Goal: Communication & Community: Answer question/provide support

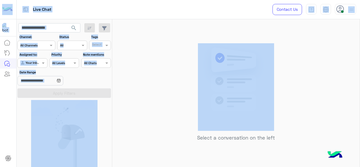
drag, startPoint x: 130, startPoint y: 56, endPoint x: 13, endPoint y: -23, distance: 141.3
click at [13, 0] on html "Live Chat Contact Us Help Center عربي English search Channel: Channel All Chann…" at bounding box center [180, 83] width 360 height 167
click at [158, 42] on div "Select a conversation on the left" at bounding box center [236, 94] width 248 height 150
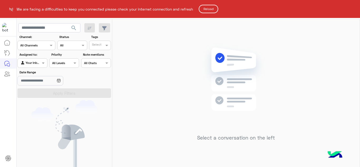
click at [210, 10] on button "Reload" at bounding box center [209, 9] width 20 height 8
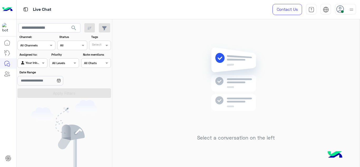
click at [42, 59] on div "Agent Filter Your Inbox" at bounding box center [32, 62] width 30 height 9
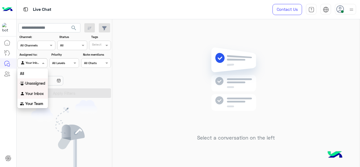
click at [40, 81] on div "Unassigned" at bounding box center [32, 83] width 31 height 10
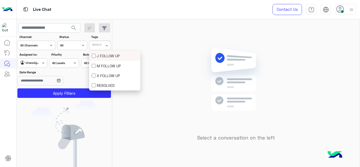
click at [99, 44] on input "text" at bounding box center [97, 46] width 11 height 5
click at [98, 63] on div "M FOLLOW UP" at bounding box center [115, 66] width 46 height 6
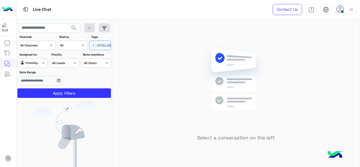
click at [87, 87] on section "Channel: Channel All Channels Status Channel All Tags Select × M FOLLOW UP Assi…" at bounding box center [65, 66] width 88 height 63
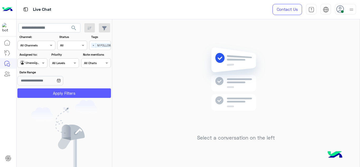
click at [87, 90] on button "Apply Filters" at bounding box center [64, 92] width 94 height 9
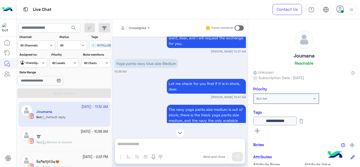
scroll to position [237, 0]
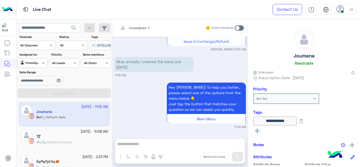
click at [144, 28] on div at bounding box center [134, 27] width 36 height 5
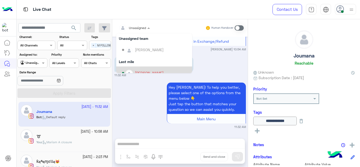
scroll to position [80, 0]
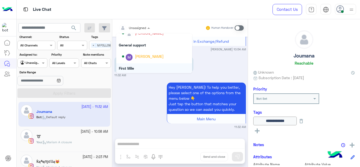
drag, startPoint x: 140, startPoint y: 67, endPoint x: 155, endPoint y: 95, distance: 31.7
click at [155, 95] on div "Unassigned Unassigned Maram Ahmed Yasmin Ragaa Unassigned team Heba Elmahdy Las…" at bounding box center [180, 94] width 136 height 150
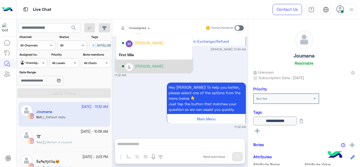
click at [138, 66] on div "[PERSON_NAME]" at bounding box center [149, 66] width 29 height 6
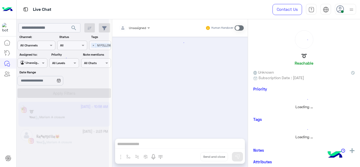
drag, startPoint x: 50, startPoint y: 40, endPoint x: 55, endPoint y: 63, distance: 23.9
click at [55, 63] on div at bounding box center [63, 85] width 92 height 167
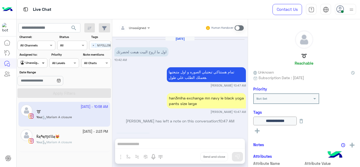
scroll to position [161, 0]
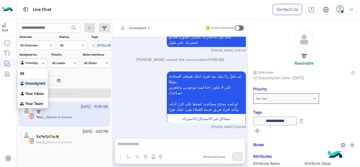
click at [45, 65] on span at bounding box center [44, 63] width 7 height 6
click at [40, 92] on b "Your Inbox" at bounding box center [34, 93] width 18 height 4
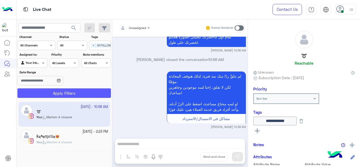
click at [59, 93] on button "Apply Filters" at bounding box center [64, 92] width 94 height 9
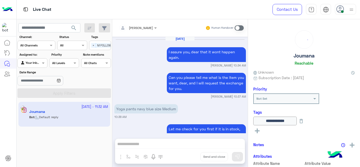
scroll to position [225, 0]
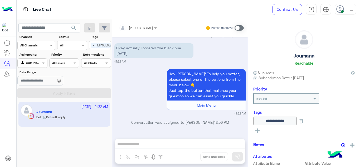
drag, startPoint x: 136, startPoint y: 146, endPoint x: 237, endPoint y: 27, distance: 155.3
click at [237, 27] on div "Mariam Ahmed Human Handover Sep 27, 2025 I assure you, dear that it wont happen…" at bounding box center [180, 94] width 136 height 150
click at [237, 27] on span at bounding box center [239, 27] width 9 height 5
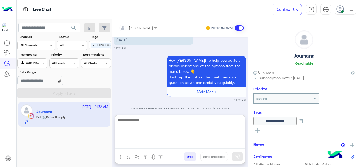
drag, startPoint x: 151, startPoint y: 148, endPoint x: 138, endPoint y: 107, distance: 43.5
click at [138, 107] on div "Mariam Ahmed Human Handover Sep 27, 2025 I assure you, dear that it wont happen…" at bounding box center [180, 94] width 136 height 150
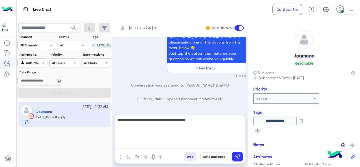
type textarea "**********"
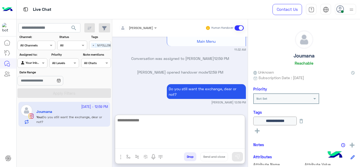
scroll to position [302, 0]
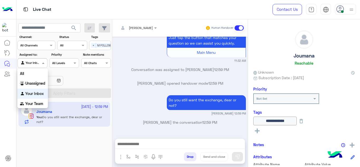
click at [40, 67] on div "Agent Filter Your Inbox" at bounding box center [32, 62] width 30 height 9
click at [36, 103] on b "Your Team" at bounding box center [34, 103] width 18 height 4
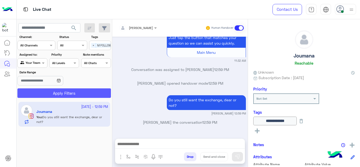
click at [56, 93] on button "Apply Filters" at bounding box center [64, 92] width 94 height 9
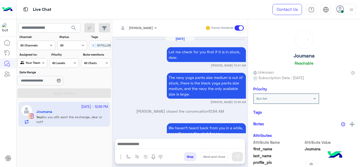
scroll to position [201, 0]
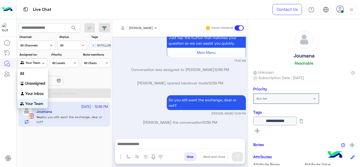
click at [41, 62] on span at bounding box center [44, 63] width 7 height 6
click at [39, 82] on b "Unassigned" at bounding box center [35, 82] width 20 height 4
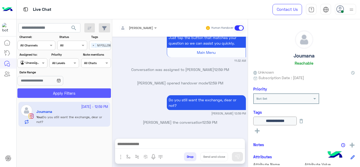
click at [52, 91] on button "Apply Filters" at bounding box center [64, 92] width 94 height 9
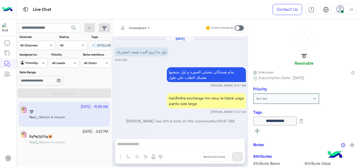
scroll to position [161, 0]
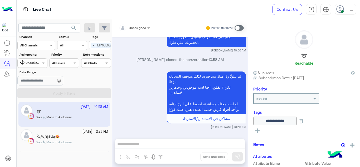
click at [78, 135] on div "ƙąཞąɱɛƖƖą😻" at bounding box center [72, 137] width 72 height 6
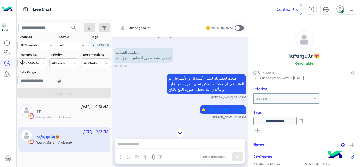
scroll to position [200, 0]
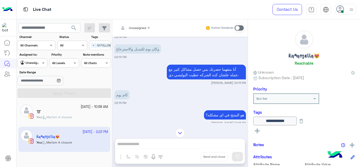
click at [148, 102] on div "Sep 24, 2025 Mariam Ahmed joined the conversation 02:05 PM استلمت الشحنه لو في …" at bounding box center [180, 80] width 136 height 86
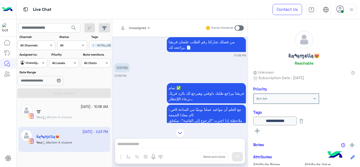
scroll to position [134, 0]
click at [126, 67] on p "126189" at bounding box center [121, 67] width 15 height 9
copy p "126189"
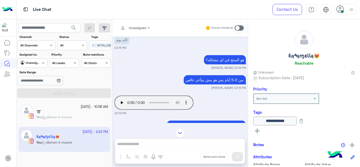
scroll to position [696, 0]
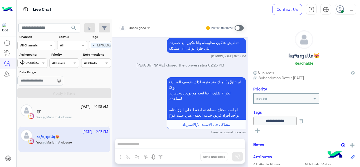
click at [139, 87] on div "لم نتلقَّ ردًا منك منذ فترة، لذلك هنوقف المحادثة مؤقتًا. لكن لا تقلق، إحنا لسه …" at bounding box center [180, 105] width 132 height 59
click at [144, 30] on span "Unassigned" at bounding box center [137, 28] width 17 height 4
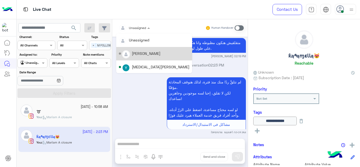
scroll to position [94, 0]
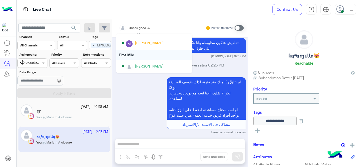
click at [150, 118] on div "لم نتلقَّ ردًا منك منذ فترة، لذلك هنوقف المحادثة مؤقتًا. لكن لا تقلق، إحنا لسه …" at bounding box center [180, 105] width 132 height 59
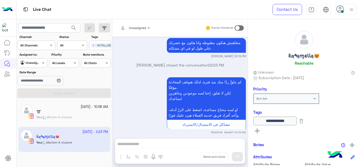
click at [306, 119] on button at bounding box center [301, 121] width 9 height 9
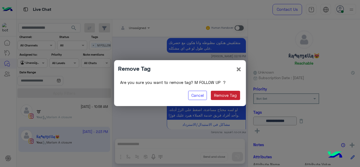
click at [232, 99] on button "Remove Tag" at bounding box center [225, 95] width 29 height 9
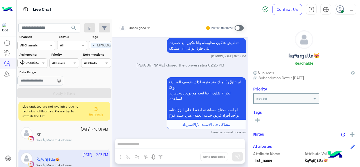
click at [95, 109] on icon at bounding box center [96, 109] width 4 height 4
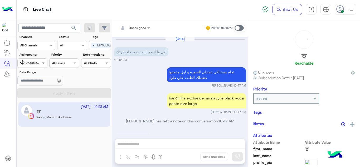
scroll to position [161, 0]
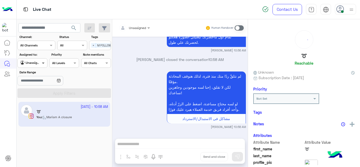
click at [42, 62] on span at bounding box center [44, 63] width 7 height 6
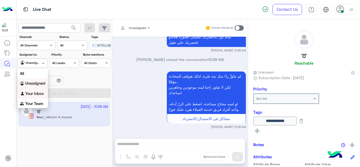
click at [38, 92] on b "Your Inbox" at bounding box center [34, 93] width 18 height 4
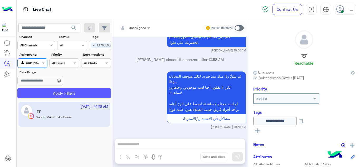
click at [52, 91] on button "Apply Filters" at bounding box center [64, 92] width 94 height 9
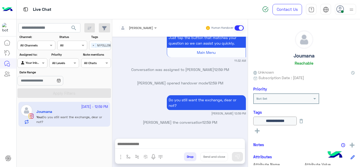
scroll to position [0, 13]
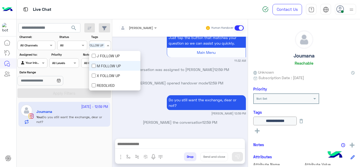
click at [91, 46] on div "Select × M FOLLOW UP" at bounding box center [92, 45] width 30 height 7
click at [99, 65] on div "M FOLLOW UP" at bounding box center [115, 66] width 46 height 6
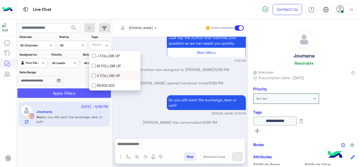
click at [69, 93] on button "Apply Filters" at bounding box center [64, 92] width 94 height 9
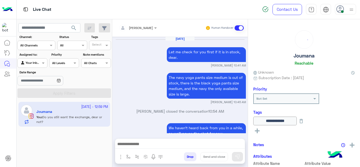
scroll to position [201, 0]
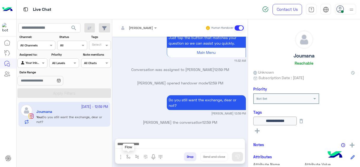
click at [126, 154] on button "button" at bounding box center [128, 156] width 9 height 9
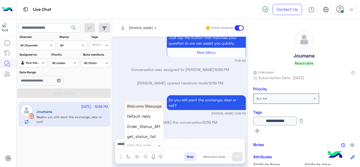
click at [132, 142] on input "text" at bounding box center [137, 144] width 21 height 5
type input "******"
click at [152, 115] on span "Mariam E closure" at bounding box center [143, 116] width 32 height 5
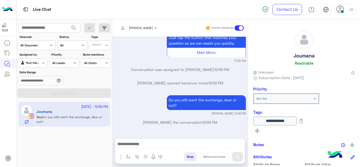
type textarea "**********"
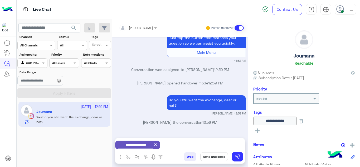
click at [210, 156] on button "Send and close" at bounding box center [214, 156] width 28 height 9
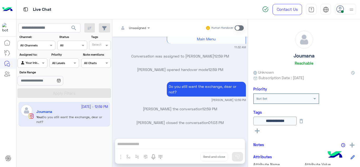
scroll to position [283, 0]
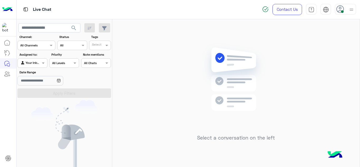
click at [141, 71] on div "Select a conversation on the left" at bounding box center [236, 94] width 248 height 150
click at [119, 37] on div "Select a conversation on the left" at bounding box center [236, 94] width 248 height 150
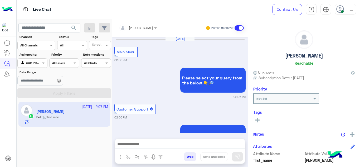
scroll to position [207, 0]
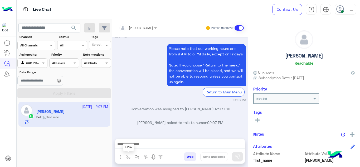
click at [128, 156] on img "button" at bounding box center [128, 157] width 4 height 4
click at [131, 145] on input "text" at bounding box center [137, 144] width 21 height 5
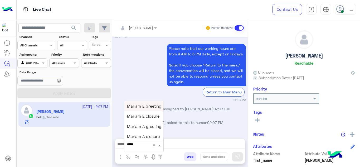
type input "******"
click at [147, 103] on div "Mariam E Greeting" at bounding box center [143, 106] width 39 height 10
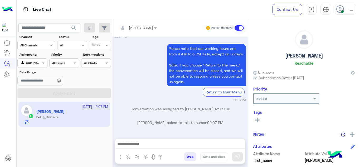
type textarea "**********"
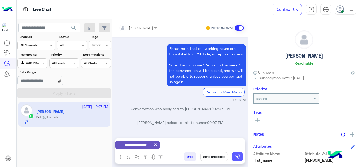
click at [236, 155] on img at bounding box center [237, 156] width 5 height 5
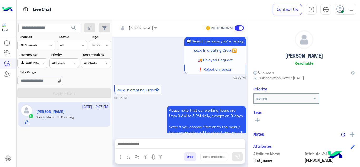
scroll to position [649, 0]
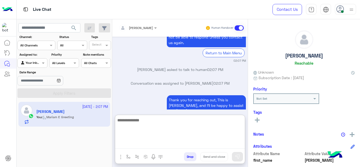
click at [135, 145] on textarea at bounding box center [180, 133] width 130 height 32
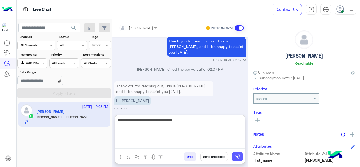
type textarea "**********"
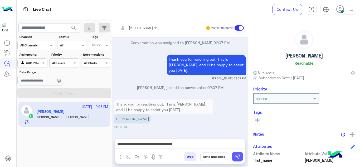
click at [242, 155] on button at bounding box center [237, 156] width 11 height 9
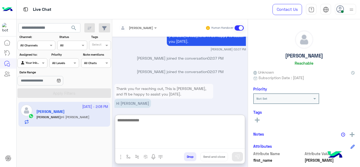
drag, startPoint x: 145, startPoint y: 141, endPoint x: 156, endPoint y: 87, distance: 54.6
click at [156, 87] on div "Mariam Ahmed Human Handover Sep 26, 2025 I want to know when you guys exchange …" at bounding box center [180, 94] width 136 height 150
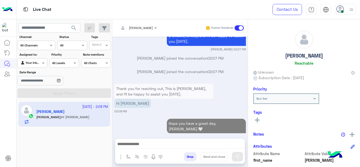
click at [156, 87] on p "Thank you for reaching out, This is [PERSON_NAME], and I’ll be happy to assist …" at bounding box center [163, 91] width 99 height 15
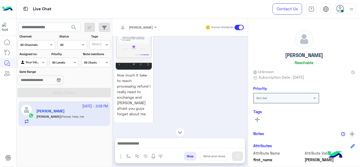
scroll to position [117, 0]
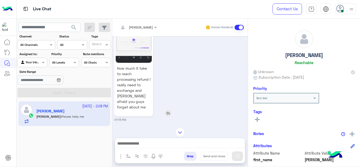
click at [157, 75] on div "How much it take to reach processing refund l really need to exchange and lam a…" at bounding box center [148, 56] width 69 height 119
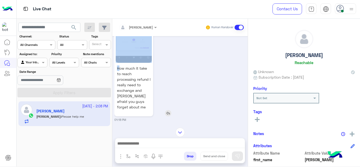
click at [157, 75] on div "How much it take to reach processing refund l really need to exchange and lam a…" at bounding box center [148, 56] width 69 height 119
click at [161, 95] on div "How much it take to reach processing refund l really need to exchange and lam a…" at bounding box center [148, 56] width 69 height 119
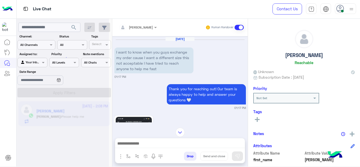
scroll to position [0, 0]
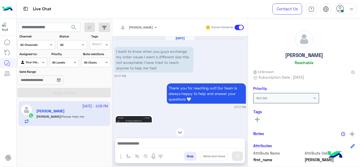
click at [181, 127] on div "Mariam Ahmed Human Handover Sep 26, 2025 I want to know when you guys exchange …" at bounding box center [180, 94] width 136 height 150
click at [181, 129] on img at bounding box center [180, 132] width 9 height 9
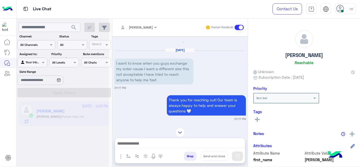
click at [181, 129] on img at bounding box center [180, 132] width 9 height 9
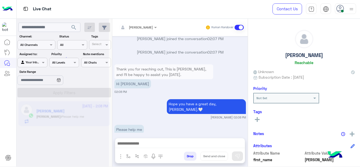
click at [157, 104] on div "Hope you have a great day, Hanna.🤍" at bounding box center [191, 106] width 109 height 17
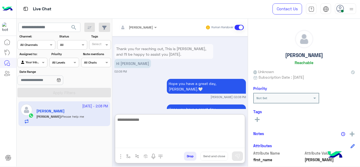
click at [138, 145] on textarea at bounding box center [180, 132] width 130 height 32
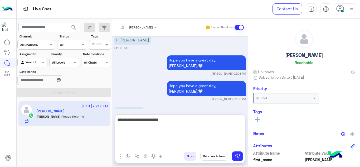
type textarea "**********"
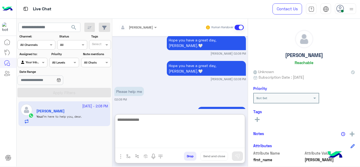
scroll to position [870, 0]
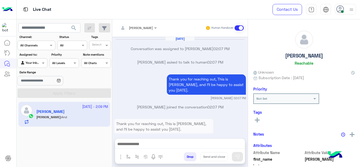
scroll to position [137, 0]
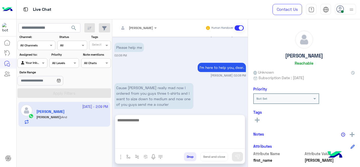
click at [133, 143] on textarea at bounding box center [180, 133] width 130 height 32
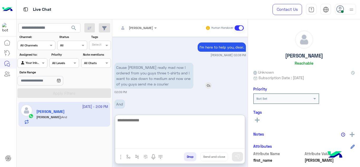
scroll to position [161, 0]
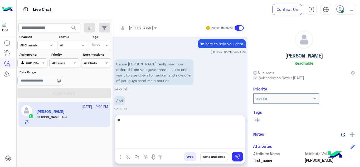
type textarea "*"
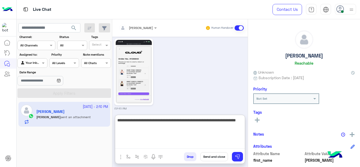
scroll to position [347, 0]
type textarea "**********"
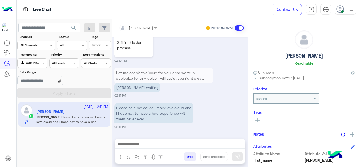
scroll to position [517, 0]
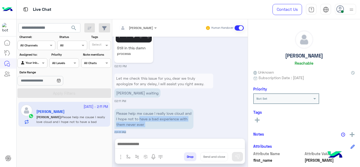
drag, startPoint x: 148, startPoint y: 114, endPoint x: 143, endPoint y: 138, distance: 23.9
click at [143, 138] on div "Mariam Ahmed Human Handover Sep 27, 2025 Hannah asked to talk to human 02:07 PM…" at bounding box center [180, 94] width 136 height 150
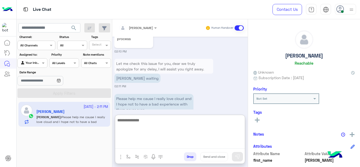
click at [142, 141] on textarea at bounding box center [180, 133] width 130 height 32
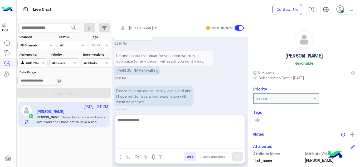
scroll to position [541, 0]
type textarea "**********"
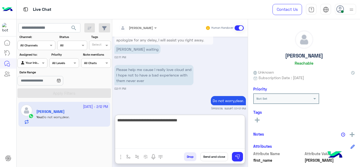
scroll to position [587, 0]
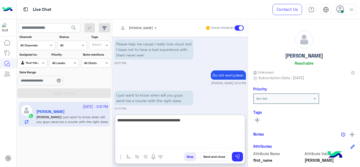
click at [183, 123] on textarea "**********" at bounding box center [180, 133] width 130 height 32
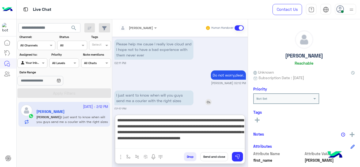
type textarea "**********"
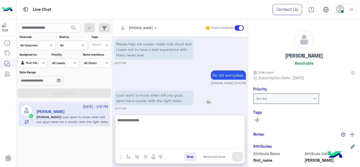
scroll to position [640, 0]
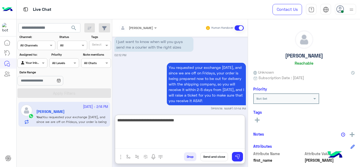
type textarea "**********"
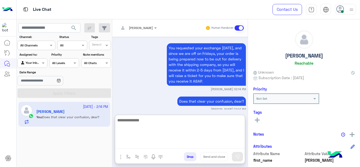
scroll to position [660, 0]
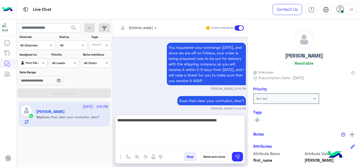
type textarea "**********"
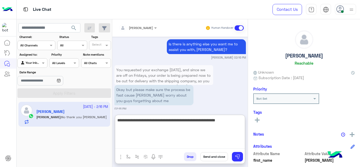
scroll to position [772, 0]
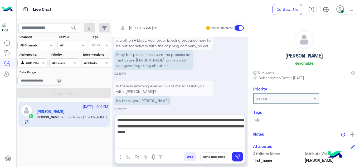
type textarea "**********"
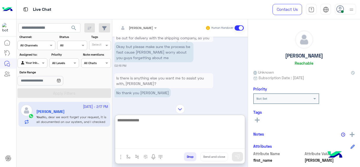
scroll to position [814, 0]
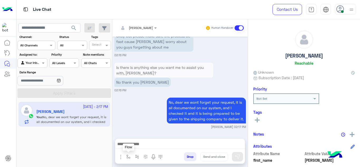
click at [130, 156] on img "button" at bounding box center [128, 157] width 4 height 4
drag, startPoint x: 131, startPoint y: 151, endPoint x: 132, endPoint y: 147, distance: 4.3
click at [132, 147] on div "enter flow name" at bounding box center [144, 145] width 40 height 14
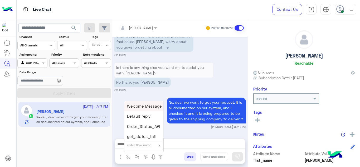
click at [132, 147] on div "enter flow name" at bounding box center [139, 145] width 24 height 5
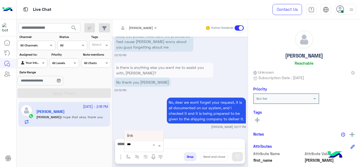
scroll to position [831, 0]
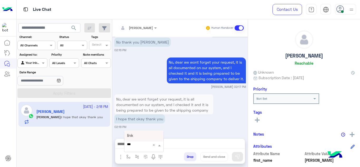
type input "****"
click at [139, 134] on div "link" at bounding box center [143, 136] width 39 height 10
type textarea "****"
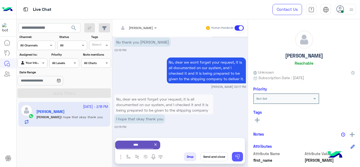
click at [234, 153] on button at bounding box center [237, 156] width 11 height 9
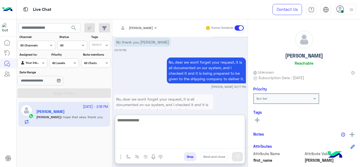
drag, startPoint x: 147, startPoint y: 142, endPoint x: 148, endPoint y: 92, distance: 49.6
click at [148, 92] on div "Mariam Ahmed Human Handover Sep 27, 2025 Conversation was assigned to Mariam Ah…" at bounding box center [180, 94] width 136 height 150
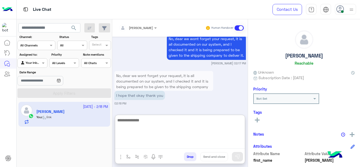
scroll to position [919, 0]
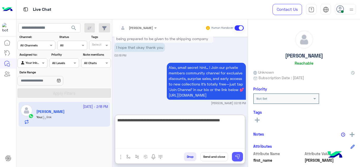
type textarea "**********"
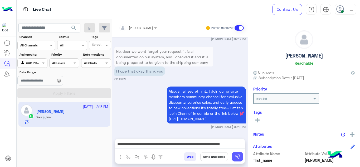
click at [237, 159] on img at bounding box center [237, 156] width 5 height 5
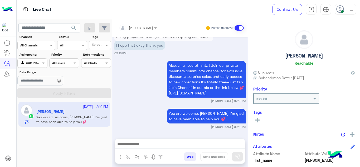
click at [129, 88] on div "Also, small secret hint… ! Join our private members community channel for exclu…" at bounding box center [180, 81] width 132 height 44
click at [251, 120] on div "Hannah Reachable Unknown Subscription Date : 09/25/2025 Priority Not Set Tags S…" at bounding box center [304, 92] width 112 height 146
click at [256, 121] on icon at bounding box center [257, 120] width 5 height 5
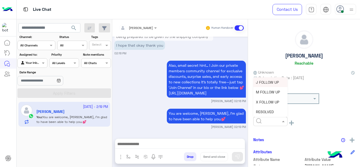
click at [264, 122] on input "text" at bounding box center [264, 120] width 16 height 5
click at [264, 110] on span "RESOLVED" at bounding box center [265, 111] width 18 height 4
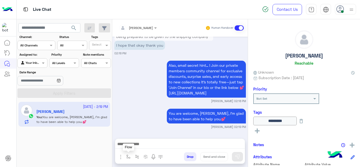
click at [127, 154] on button "button" at bounding box center [128, 156] width 9 height 9
click at [135, 145] on input "text" at bounding box center [137, 144] width 21 height 5
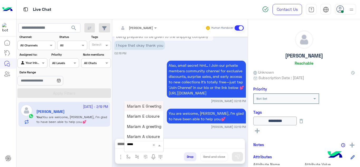
type input "******"
click at [148, 116] on span "Mariam E closure" at bounding box center [143, 116] width 32 height 5
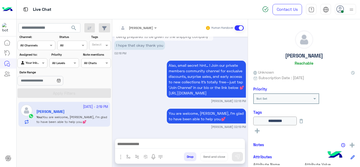
type textarea "**********"
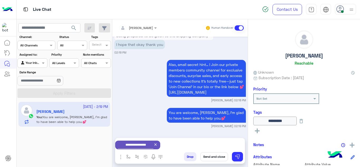
click at [207, 158] on button "Send and close" at bounding box center [214, 156] width 28 height 9
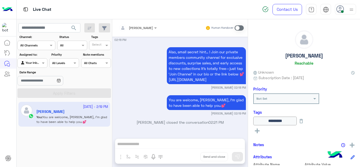
scroll to position [1002, 0]
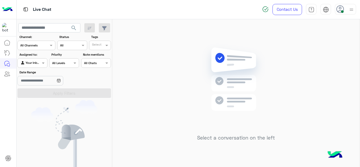
click at [342, 11] on span at bounding box center [342, 11] width 3 height 3
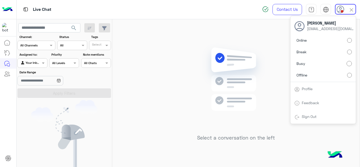
click at [187, 104] on div "Select a conversation on the left" at bounding box center [236, 94] width 248 height 150
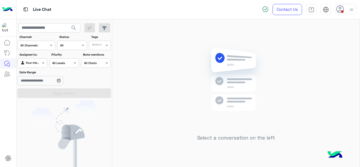
click at [345, 6] on div at bounding box center [345, 9] width 21 height 11
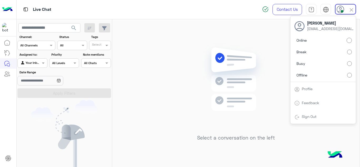
click at [192, 58] on div "Select a conversation on the left" at bounding box center [236, 94] width 248 height 150
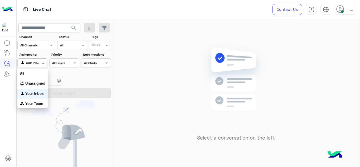
click at [43, 62] on span at bounding box center [44, 63] width 7 height 6
click at [41, 84] on b "Unassigned" at bounding box center [35, 83] width 20 height 4
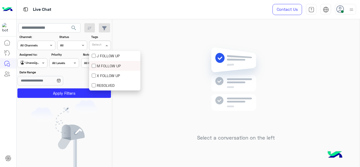
drag, startPoint x: 99, startPoint y: 49, endPoint x: 99, endPoint y: 62, distance: 12.9
click at [99, 62] on body "Live Chat Contact Us Help Center عربي English search Channel: Channel All Chann…" at bounding box center [180, 83] width 360 height 167
click at [99, 62] on div "M FOLLOW UP" at bounding box center [114, 66] width 51 height 10
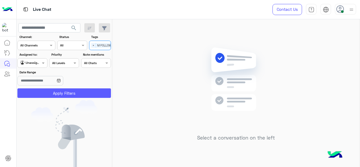
click at [81, 93] on button "Apply Filters" at bounding box center [64, 92] width 94 height 9
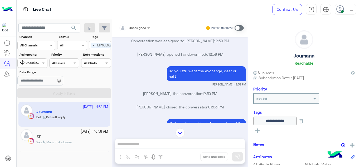
scroll to position [86, 0]
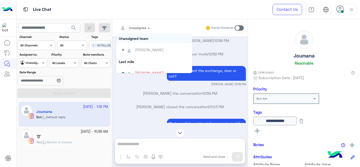
drag, startPoint x: 135, startPoint y: 27, endPoint x: 142, endPoint y: 64, distance: 37.9
click at [142, 33] on ng-select "Unassigned Unassigned team [PERSON_NAME] Last mile [PERSON_NAME][MEDICAL_DATA] …" at bounding box center [134, 27] width 36 height 9
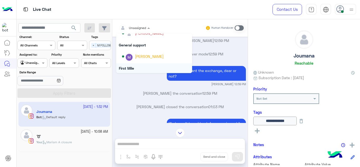
scroll to position [90, 0]
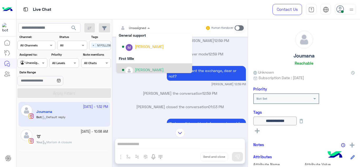
click at [141, 71] on div "[PERSON_NAME]" at bounding box center [149, 70] width 29 height 6
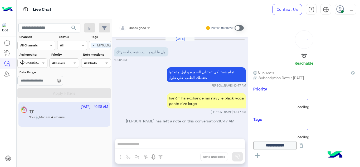
scroll to position [161, 0]
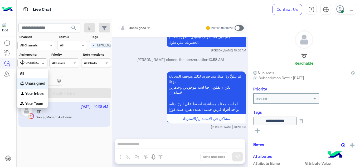
click at [41, 63] on span at bounding box center [44, 63] width 7 height 6
click at [38, 91] on b "Your Inbox" at bounding box center [34, 93] width 18 height 4
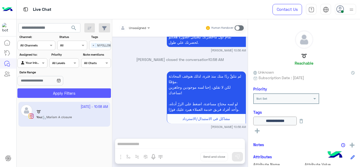
click at [58, 91] on button "Apply Filters" at bounding box center [64, 92] width 94 height 9
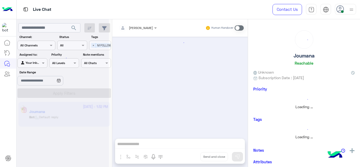
scroll to position [198, 0]
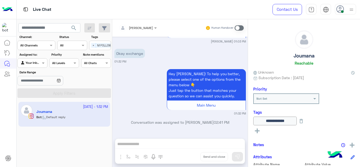
click at [235, 27] on span at bounding box center [239, 27] width 9 height 5
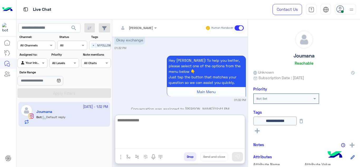
drag, startPoint x: 146, startPoint y: 144, endPoint x: 137, endPoint y: 84, distance: 60.5
click at [137, 84] on div "Mariam Ahmed Human Handover Sep 27, 2025 Hey Joumana! To help you better, pleas…" at bounding box center [180, 94] width 136 height 150
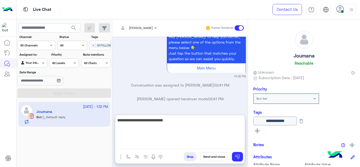
type textarea "**********"
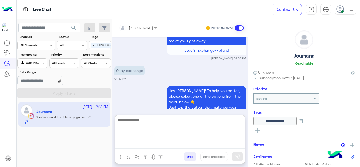
scroll to position [753, 0]
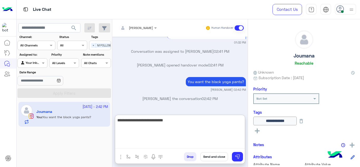
type textarea "**********"
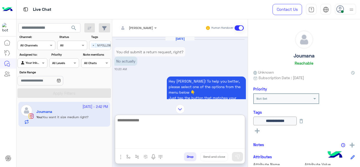
scroll to position [408, 0]
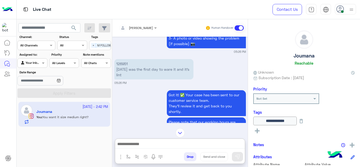
click at [123, 63] on p "126951 Today was the first day to ware it and it’s lint" at bounding box center [153, 69] width 79 height 20
copy p "126951"
click at [139, 99] on div "Got it! ✅ Your case has been sent to our customer service team. They’ll review …" at bounding box center [180, 132] width 132 height 87
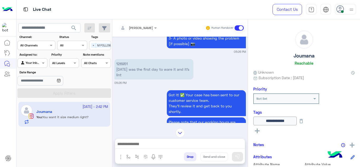
click at [178, 132] on img at bounding box center [180, 132] width 9 height 9
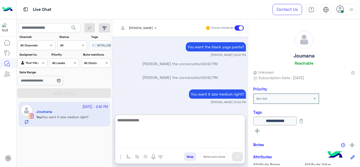
drag, startPoint x: 130, startPoint y: 144, endPoint x: 136, endPoint y: 85, distance: 59.4
click at [136, 85] on div "Mariam Ahmed Human Handover Sep 24, 2025 You did submit a return request, right…" at bounding box center [180, 94] width 136 height 150
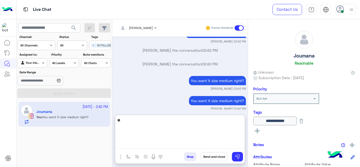
type textarea "*"
type textarea "**********"
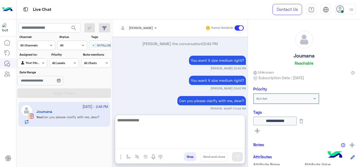
scroll to position [2334, 0]
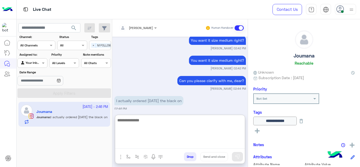
click at [137, 123] on textarea at bounding box center [180, 133] width 130 height 32
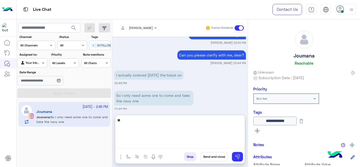
type textarea "*"
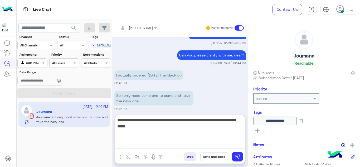
type textarea "**********"
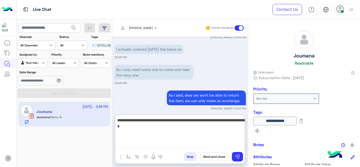
scroll to position [2405, 0]
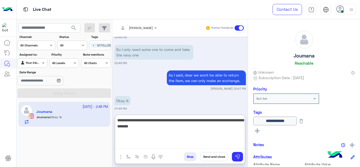
type textarea "**********"
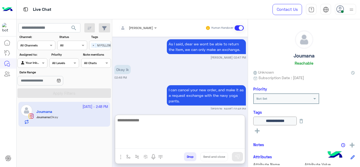
scroll to position [2457, 0]
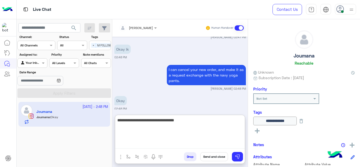
type textarea "**********"
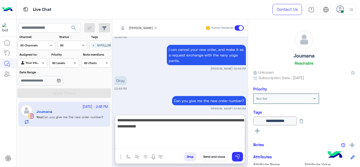
scroll to position [2497, 0]
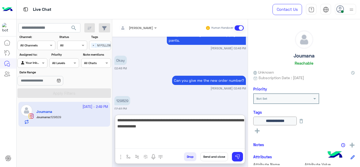
type textarea "**********"
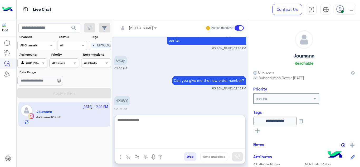
scroll to position [2528, 0]
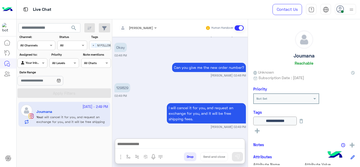
click at [125, 63] on div "Sep 24, 2025 You did submit a return request, right? No actually 10:20 AM Hey J…" at bounding box center [180, 85] width 136 height 97
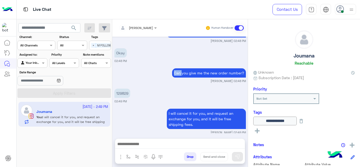
click at [125, 67] on div "Can you give me the new order number? Mariam Ahmed 02:48 PM" at bounding box center [180, 75] width 132 height 16
click at [123, 89] on p "129829" at bounding box center [122, 93] width 16 height 9
copy p "129829"
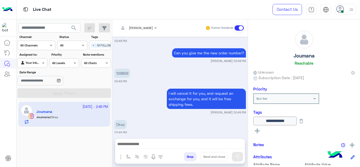
click at [128, 89] on div "I will cancel it for you, and request an exchange for you, and it will be free …" at bounding box center [180, 100] width 132 height 27
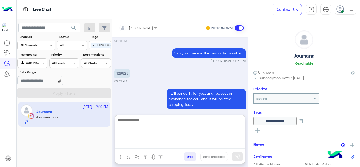
scroll to position [2528, 0]
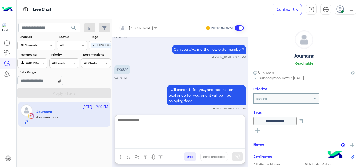
click at [142, 143] on textarea at bounding box center [180, 133] width 130 height 32
type textarea "**********"
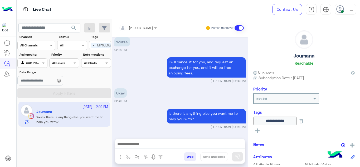
click at [306, 123] on button at bounding box center [301, 121] width 9 height 9
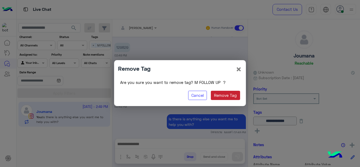
click at [230, 98] on button "Remove Tag" at bounding box center [225, 95] width 29 height 9
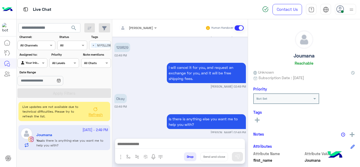
click at [256, 118] on icon at bounding box center [257, 120] width 5 height 5
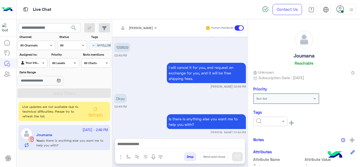
click at [267, 120] on input "text" at bounding box center [264, 120] width 16 height 5
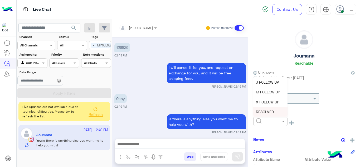
click at [264, 111] on span "RESOLVED" at bounding box center [265, 111] width 18 height 4
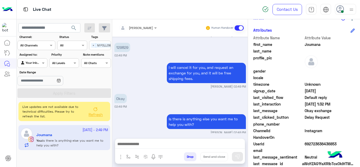
scroll to position [134, 0]
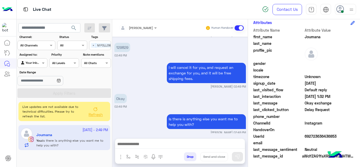
click at [302, 138] on span "UserId" at bounding box center [278, 136] width 50 height 6
click at [304, 137] on div "UserId 692723636436853" at bounding box center [304, 136] width 102 height 7
click at [300, 136] on span "UserId" at bounding box center [278, 136] width 50 height 6
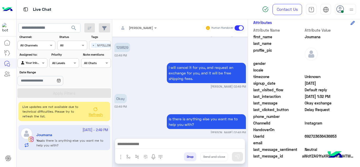
click at [302, 136] on span "UserId" at bounding box center [278, 136] width 50 height 6
click at [304, 137] on div "UserId 692723636436853" at bounding box center [304, 136] width 102 height 7
click at [305, 137] on span "692723636436853" at bounding box center [330, 136] width 50 height 6
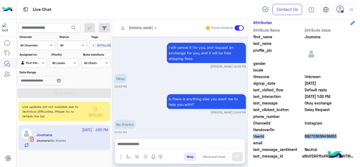
scroll to position [2570, 0]
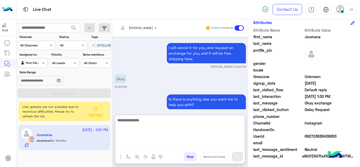
drag, startPoint x: 148, startPoint y: 147, endPoint x: 144, endPoint y: 114, distance: 32.7
click at [144, 114] on div "Mariam Ahmed Human Handover Sep 24, 2025 You did submit a return request, right…" at bounding box center [180, 94] width 136 height 150
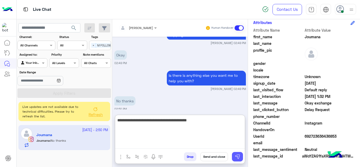
type textarea "**********"
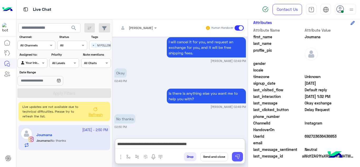
click at [234, 154] on button at bounding box center [237, 156] width 11 height 9
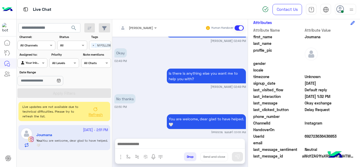
scroll to position [0, 0]
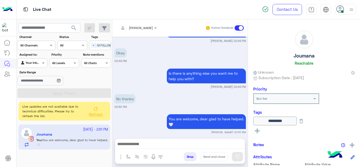
click at [95, 109] on icon at bounding box center [96, 109] width 4 height 4
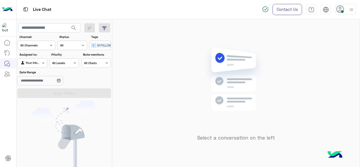
click at [93, 45] on span "×" at bounding box center [93, 45] width 5 height 5
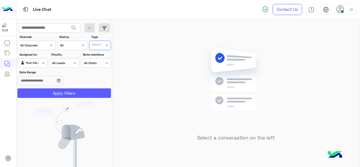
click at [81, 94] on button "Apply Filters" at bounding box center [64, 92] width 94 height 9
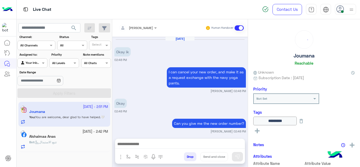
scroll to position [147, 0]
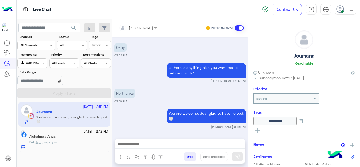
click at [83, 138] on div "Alshaimaa Anas" at bounding box center [68, 137] width 79 height 6
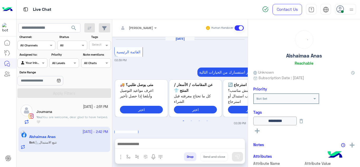
scroll to position [275, 0]
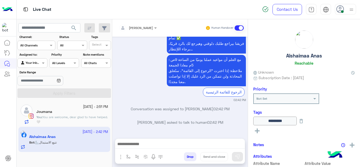
click at [161, 118] on div "Sep 27, 2025 القائمة الرئيسية 02:39 PM يُرجى اختيار استفسارك من الخيارات التالي…" at bounding box center [180, 85] width 136 height 97
click at [129, 154] on button "button" at bounding box center [128, 156] width 9 height 9
click at [131, 144] on input "text" at bounding box center [137, 144] width 21 height 5
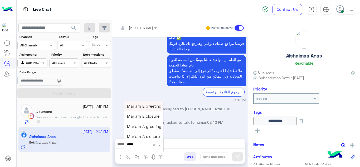
type input "******"
click at [143, 129] on div "Mariam A greeting" at bounding box center [143, 126] width 39 height 10
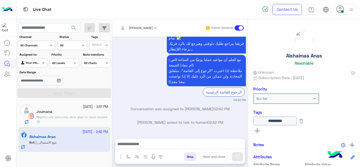
type textarea "**********"
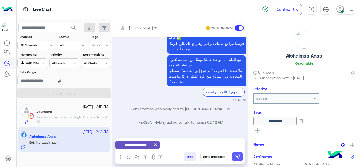
click at [238, 159] on img at bounding box center [237, 156] width 5 height 5
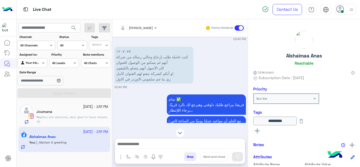
scroll to position [212, 0]
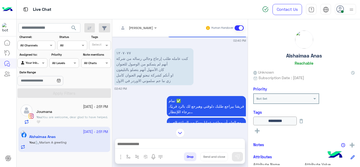
click at [125, 51] on p "١٢٠٧٠٧٧ كنت عامله طلب إرجاع وجالي رساله من شركة أنهم لم يتمكنو من الوصول للعنوا…" at bounding box center [153, 66] width 79 height 37
click at [137, 91] on div "Sep 27, 2025 القائمة الرئيسية 02:39 PM يُرجى اختيار استفسارك من الخيارات التالي…" at bounding box center [180, 80] width 136 height 86
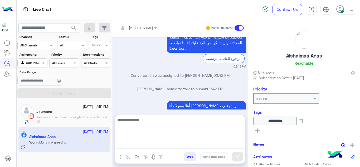
drag, startPoint x: 133, startPoint y: 144, endPoint x: 135, endPoint y: 93, distance: 51.7
click at [135, 93] on div "Mariam Ahmed Human Handover Sep 27, 2025 القائمة الرئيسية 02:39 PM يُرجى اختيار…" at bounding box center [180, 94] width 136 height 150
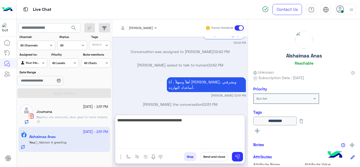
type textarea "**********"
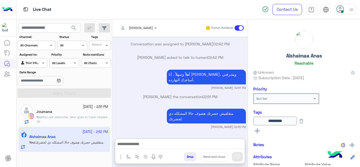
scroll to position [346, 0]
click at [98, 120] on p "You : You are welcome, dear glad to have helped.🤍" at bounding box center [72, 119] width 72 height 9
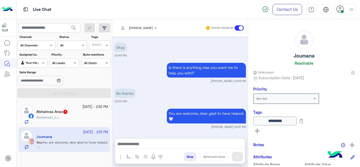
scroll to position [147, 0]
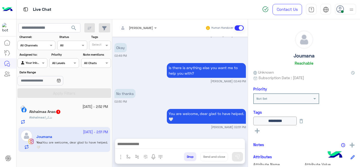
click at [99, 120] on div "Alshaimaa : شكرا" at bounding box center [68, 119] width 79 height 9
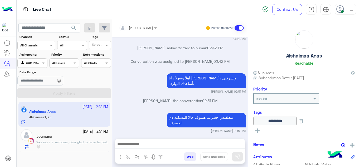
scroll to position [187, 0]
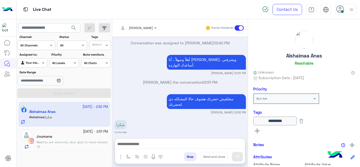
click at [86, 132] on small "27 September - 2:51 PM" at bounding box center [95, 131] width 25 height 5
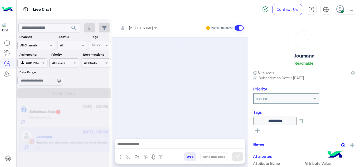
scroll to position [147, 0]
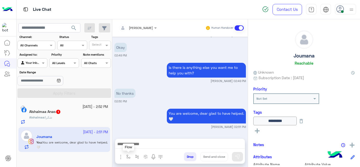
click at [128, 156] on img "button" at bounding box center [128, 157] width 4 height 4
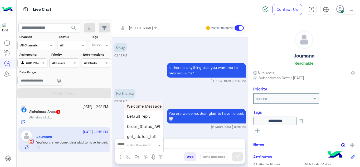
click at [134, 143] on input "text" at bounding box center [137, 144] width 21 height 5
type input "******"
click at [148, 117] on span "Mariam E closure" at bounding box center [143, 116] width 32 height 5
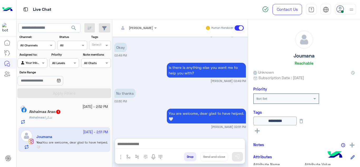
type textarea "**********"
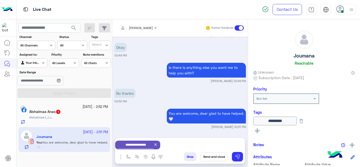
click at [217, 157] on button "Send and close" at bounding box center [214, 156] width 28 height 9
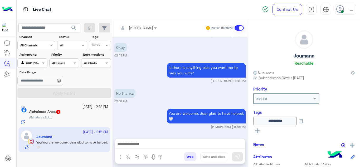
scroll to position [161, 0]
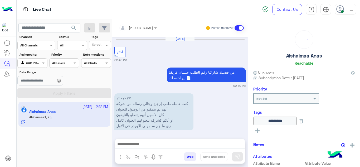
scroll to position [187, 0]
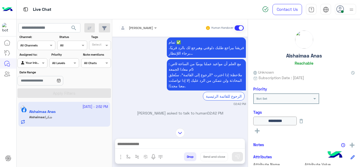
click at [138, 85] on div "تمام ✅ فريقنا بيراجع طلبك دلوقتي وهيرجع لك بالرد قريبًا، برجاء اللإنتظار... مع …" at bounding box center [180, 71] width 132 height 70
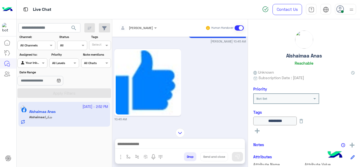
scroll to position [254, 0]
drag, startPoint x: 163, startPoint y: 83, endPoint x: 140, endPoint y: 81, distance: 22.8
click at [140, 81] on div "10:45 AM" at bounding box center [180, 85] width 132 height 74
click at [140, 81] on img at bounding box center [148, 83] width 64 height 64
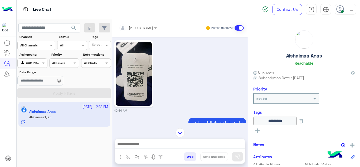
scroll to position [147, 0]
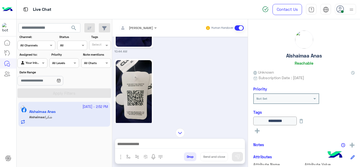
click at [150, 90] on img at bounding box center [134, 92] width 36 height 64
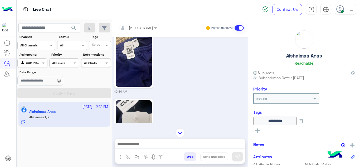
scroll to position [107, 0]
click at [137, 65] on img at bounding box center [134, 55] width 36 height 64
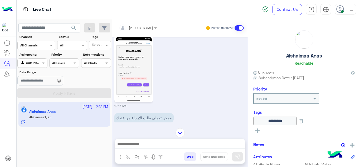
scroll to position [214, 0]
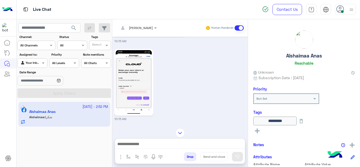
click at [127, 81] on img at bounding box center [134, 82] width 36 height 64
click at [182, 131] on img at bounding box center [180, 132] width 9 height 9
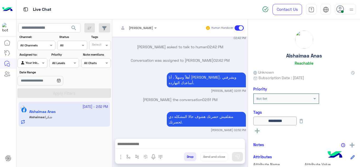
scroll to position [1425, 0]
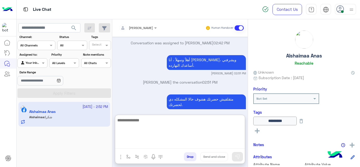
click at [150, 143] on textarea at bounding box center [180, 133] width 130 height 32
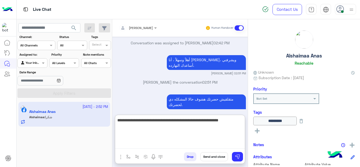
type textarea "**********"
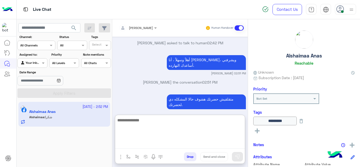
scroll to position [1474, 0]
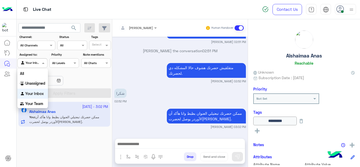
click at [45, 59] on div "Agent Filter Your Inbox" at bounding box center [32, 62] width 30 height 9
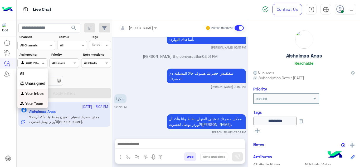
click at [35, 103] on b "Your Team" at bounding box center [34, 103] width 18 height 4
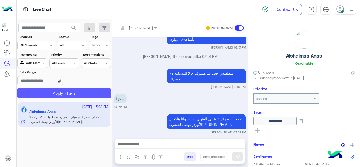
click at [52, 95] on button "Apply Filters" at bounding box center [64, 92] width 94 height 9
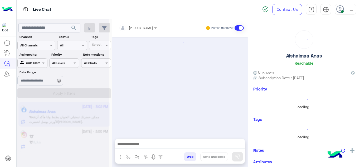
scroll to position [192, 0]
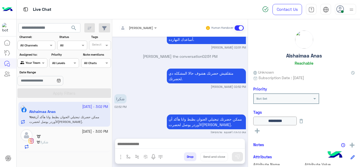
click at [63, 132] on div "27 September - 3:00 PM" at bounding box center [72, 131] width 72 height 5
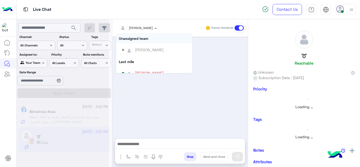
click at [143, 29] on div at bounding box center [137, 27] width 43 height 5
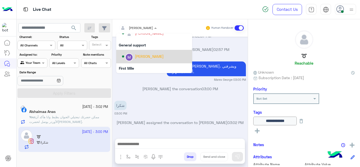
scroll to position [94, 0]
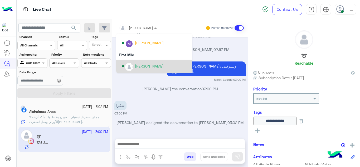
click at [140, 69] on div "[PERSON_NAME]" at bounding box center [149, 66] width 29 height 6
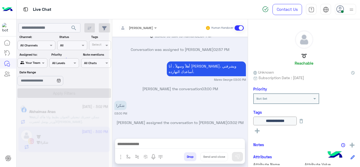
click at [43, 62] on div at bounding box center [63, 85] width 92 height 167
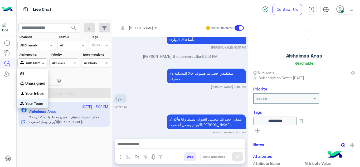
scroll to position [0, 0]
click at [43, 62] on span at bounding box center [44, 63] width 7 height 6
click at [39, 90] on div "Your Inbox" at bounding box center [32, 93] width 31 height 10
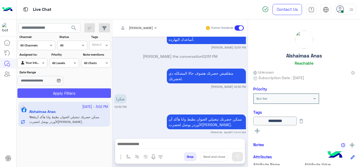
click at [51, 95] on button "Apply Filters" at bounding box center [64, 92] width 94 height 9
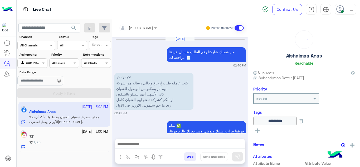
scroll to position [192, 0]
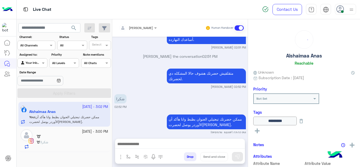
click at [73, 146] on div "➰ : شكرا" at bounding box center [72, 144] width 72 height 9
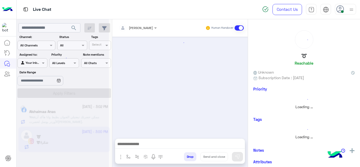
scroll to position [155, 0]
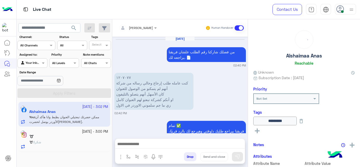
scroll to position [435, 0]
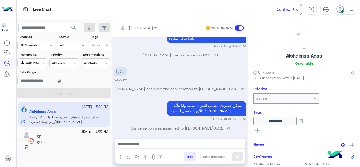
click at [88, 134] on small "[DATE] - 3:00 PM" at bounding box center [95, 131] width 26 height 5
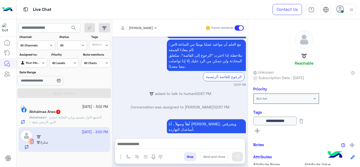
scroll to position [728, 0]
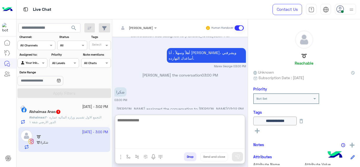
drag, startPoint x: 145, startPoint y: 141, endPoint x: 141, endPoint y: 74, distance: 67.6
click at [141, 74] on div "[PERSON_NAME] Human Handover [DATE] تمام هعمل لحضرتك انا الطلب ممكن صوره المنتج…" at bounding box center [180, 94] width 136 height 150
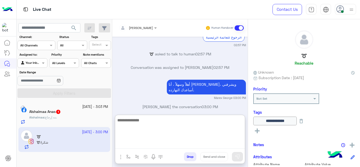
scroll to position [751, 0]
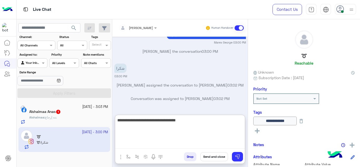
type textarea "**********"
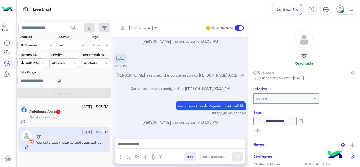
scroll to position [773, 0]
click at [89, 112] on div "Alshaimaa Anas 1" at bounding box center [68, 112] width 79 height 6
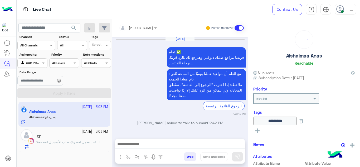
scroll to position [180, 0]
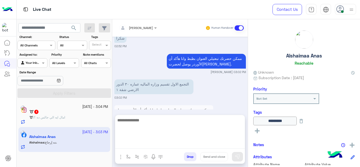
click at [136, 145] on textarea at bounding box center [180, 133] width 130 height 32
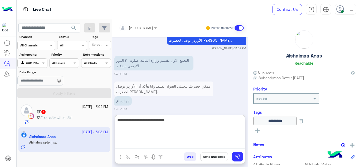
type textarea "**********"
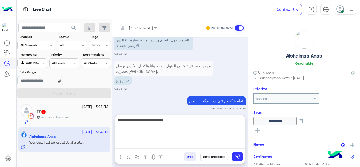
scroll to position [244, 0]
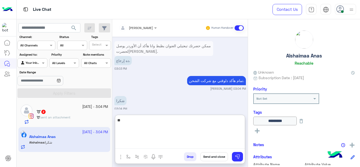
type textarea "*"
paste textarea "**********"
type textarea "**********"
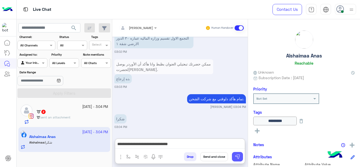
click at [239, 152] on button at bounding box center [237, 156] width 11 height 9
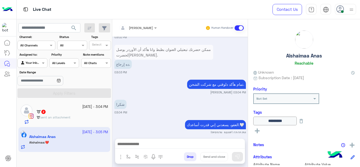
scroll to position [260, 0]
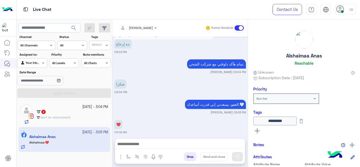
click at [150, 110] on small "[PERSON_NAME] 03:05 PM" at bounding box center [180, 112] width 132 height 4
click at [129, 152] on button "button" at bounding box center [128, 156] width 9 height 9
click at [136, 143] on input "text" at bounding box center [137, 144] width 21 height 5
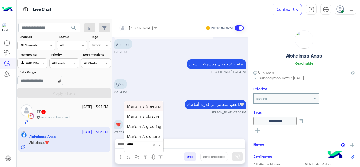
type input "******"
click at [150, 134] on span "Mariam A closure" at bounding box center [143, 136] width 33 height 5
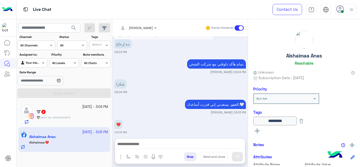
type textarea "**********"
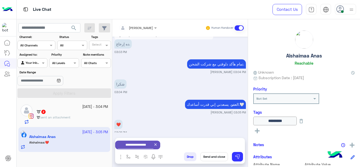
click at [212, 155] on button "Send and close" at bounding box center [214, 156] width 28 height 9
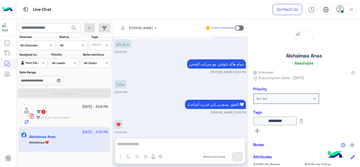
scroll to position [274, 0]
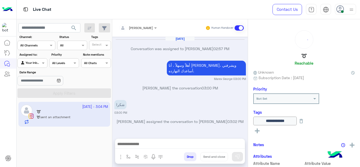
scroll to position [92, 0]
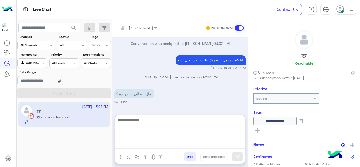
click at [143, 142] on textarea at bounding box center [180, 133] width 130 height 32
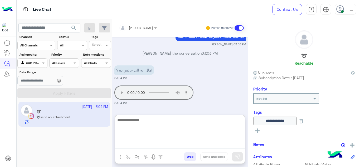
type textarea "*"
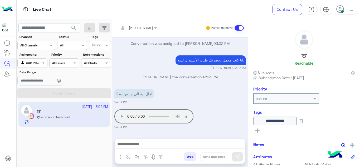
click at [123, 93] on div "Sep 27, 2025 Conversation was assigned to Marex George 02:57 PM أهلاً وسهلاً ، …" at bounding box center [180, 85] width 136 height 97
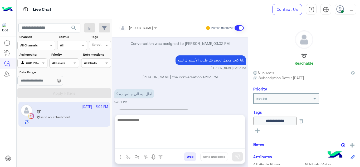
click at [140, 143] on textarea at bounding box center [180, 133] width 130 height 32
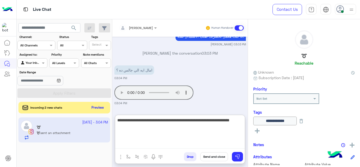
type textarea "**********"
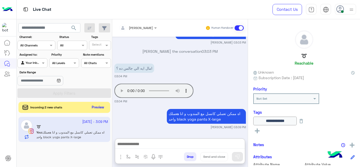
click at [96, 106] on button "Preview" at bounding box center [98, 107] width 16 height 7
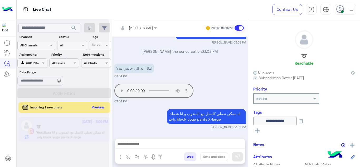
scroll to position [117, 0]
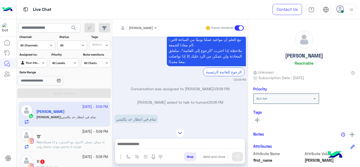
scroll to position [256, 0]
click at [127, 157] on img "button" at bounding box center [128, 157] width 4 height 4
click at [132, 145] on input "text" at bounding box center [137, 144] width 21 height 5
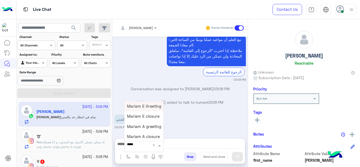
type input "******"
click at [152, 128] on span "Mariam A greeting" at bounding box center [144, 126] width 34 height 5
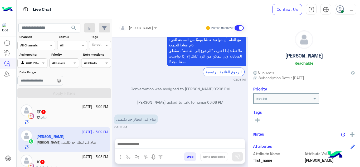
type textarea "**********"
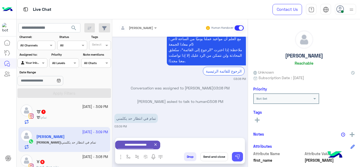
click at [238, 156] on img at bounding box center [237, 156] width 5 height 5
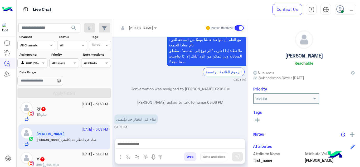
scroll to position [290, 0]
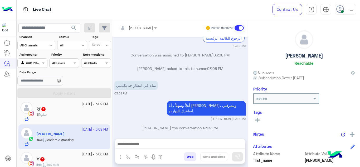
click at [74, 158] on div "♉︎ 5" at bounding box center [72, 160] width 72 height 6
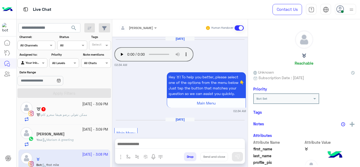
scroll to position [294, 0]
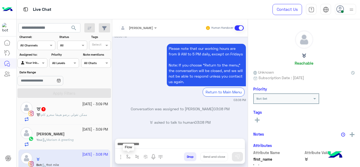
click at [128, 153] on button "button" at bounding box center [128, 156] width 9 height 9
click at [135, 144] on input "text" at bounding box center [137, 144] width 21 height 5
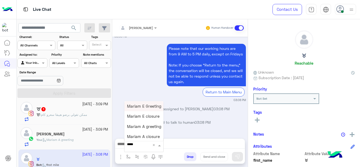
type input "******"
click at [146, 107] on span "Mariam E Greeting" at bounding box center [144, 106] width 34 height 5
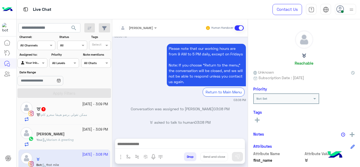
type textarea "**********"
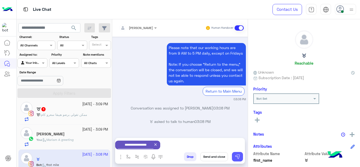
click at [237, 155] on img at bounding box center [237, 156] width 5 height 5
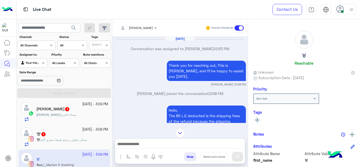
scroll to position [649, 0]
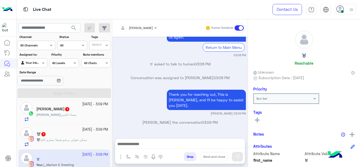
click at [83, 133] on div "➰ 1" at bounding box center [72, 135] width 72 height 6
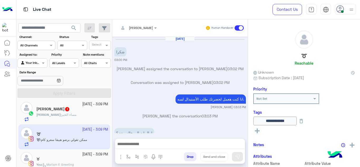
scroll to position [105, 0]
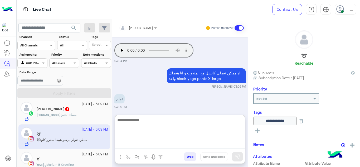
drag, startPoint x: 140, startPoint y: 145, endPoint x: 148, endPoint y: 60, distance: 85.6
click at [148, 60] on div "Mariam Ahmed Human Handover Sep 27, 2025 شكرا 03:00 PM Marex George assigned th…" at bounding box center [180, 94] width 136 height 150
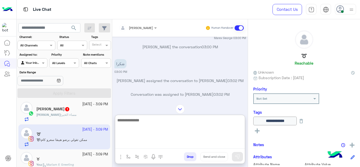
scroll to position [427, 0]
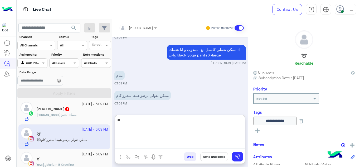
type textarea "*"
type textarea "**********"
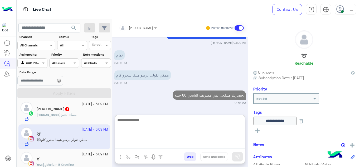
scroll to position [134, 0]
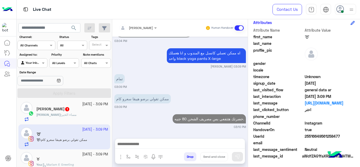
click at [302, 138] on span "UserId" at bounding box center [278, 136] width 50 height 6
click at [302, 137] on span "UserId" at bounding box center [278, 136] width 50 height 6
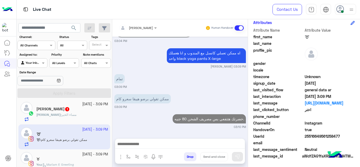
click at [302, 137] on span "UserId" at bounding box center [278, 136] width 50 height 6
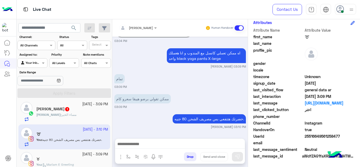
click at [303, 137] on div "UserId 25516649561258477" at bounding box center [304, 136] width 102 height 7
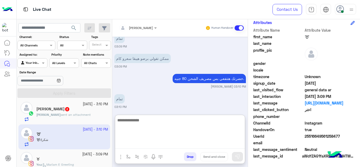
click at [136, 143] on textarea at bounding box center [180, 133] width 130 height 32
paste textarea "**********"
type textarea "**********"
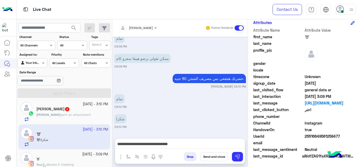
click at [303, 137] on div "UserId 25516649561258477" at bounding box center [304, 136] width 102 height 7
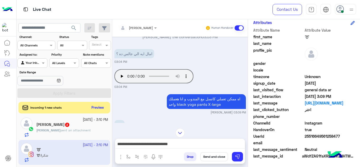
scroll to position [378, 0]
click at [240, 157] on img at bounding box center [237, 156] width 5 height 5
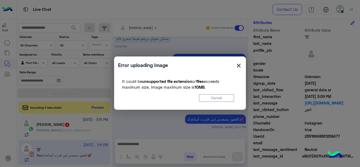
click at [239, 62] on span "×" at bounding box center [239, 65] width 6 height 12
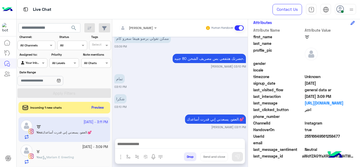
scroll to position [0, 0]
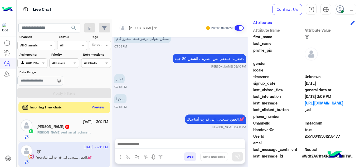
click at [94, 105] on button "Preview" at bounding box center [98, 107] width 16 height 7
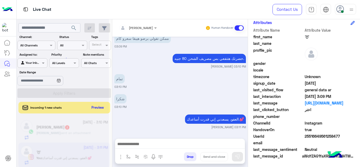
click at [94, 131] on div at bounding box center [63, 85] width 92 height 167
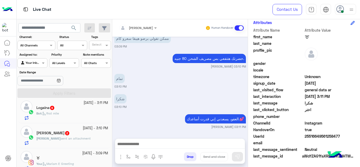
scroll to position [28, 0]
click at [67, 116] on div "Bot : first mile" at bounding box center [72, 115] width 72 height 9
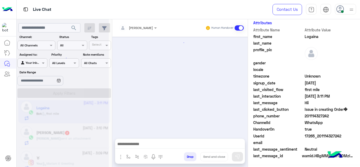
scroll to position [269, 0]
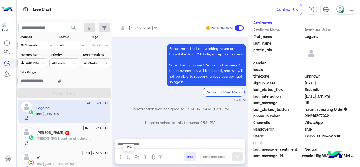
click at [128, 157] on img "button" at bounding box center [128, 157] width 4 height 4
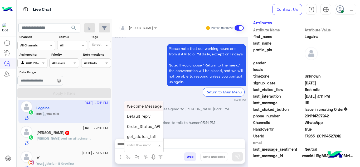
click at [136, 146] on input "text" at bounding box center [137, 144] width 21 height 5
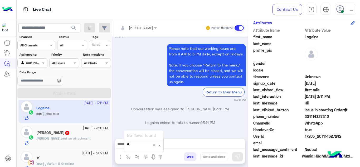
type input "*"
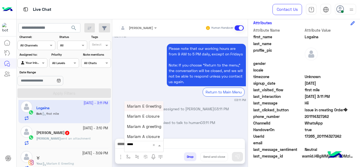
type input "******"
click at [142, 108] on span "Mariam E Greeting" at bounding box center [144, 106] width 34 height 5
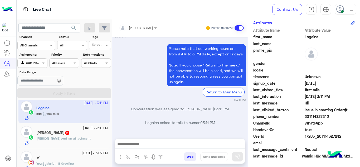
type textarea "**********"
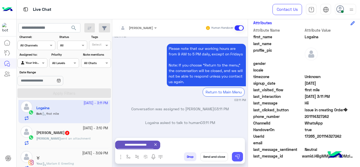
click at [238, 156] on img at bounding box center [237, 156] width 5 height 5
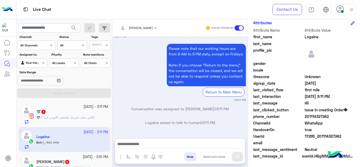
scroll to position [314, 0]
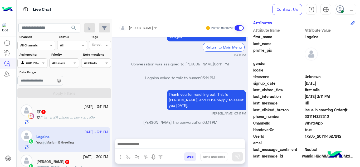
click at [83, 111] on div "➰ 1" at bounding box center [72, 112] width 72 height 6
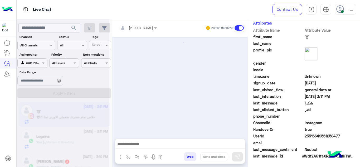
scroll to position [125, 0]
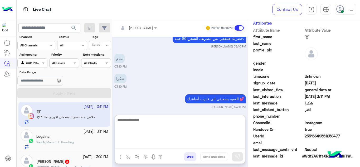
drag, startPoint x: 150, startPoint y: 142, endPoint x: 144, endPoint y: 101, distance: 41.5
click at [144, 101] on div "Mariam Ahmed Human Handover Sep 27, 2025 امال ايه الي جالس ده ؟ 03:04 PM Your b…" at bounding box center [180, 94] width 136 height 150
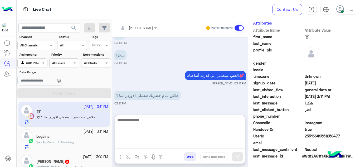
scroll to position [134, 0]
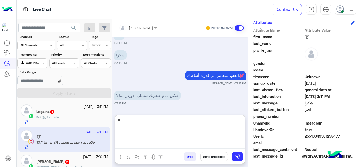
type textarea "*"
type textarea "**********"
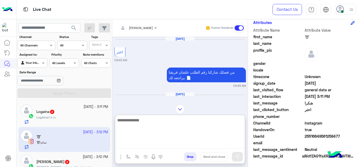
scroll to position [254, 0]
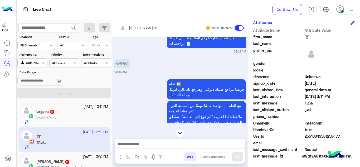
click at [123, 62] on p "125782" at bounding box center [122, 63] width 16 height 9
copy p "125782"
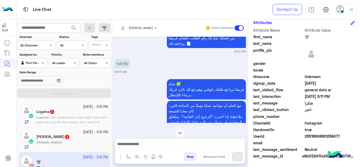
click at [147, 85] on div "تمام ✅ فريقنا بيراجع طلبك دلوقتي وهيرجع لك بالرد قريبًا، برجاء اللإنتظار... مع …" at bounding box center [180, 113] width 132 height 70
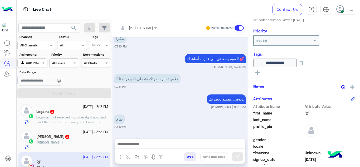
scroll to position [0, 0]
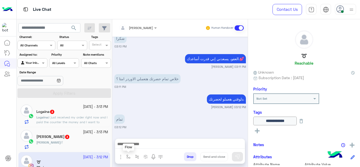
click at [127, 155] on img "button" at bounding box center [128, 157] width 4 height 4
click at [134, 146] on input "text" at bounding box center [137, 144] width 21 height 5
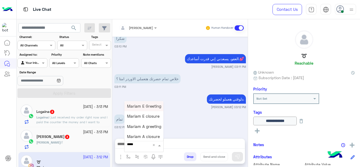
type input "******"
click at [141, 138] on span "Mariam A closure" at bounding box center [143, 136] width 33 height 5
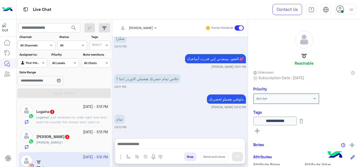
type textarea "**********"
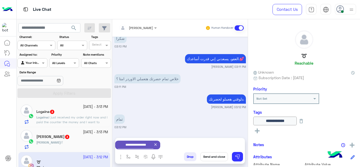
click at [209, 156] on button "Send and close" at bounding box center [214, 156] width 28 height 9
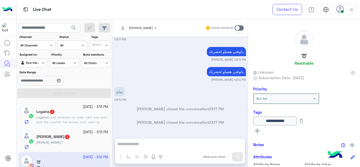
scroll to position [35, 0]
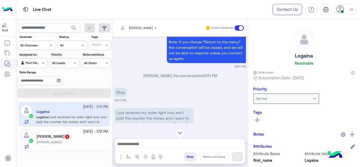
scroll to position [189, 0]
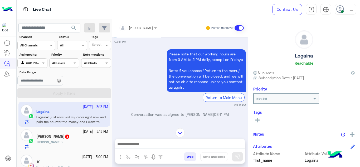
scroll to position [599, 0]
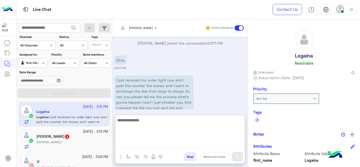
drag, startPoint x: 128, startPoint y: 141, endPoint x: 134, endPoint y: 71, distance: 70.6
click at [134, 71] on div "[PERSON_NAME] Human Handover [DATE] Hii 03:04 PM Hi Logaina, Thanks for contact…" at bounding box center [180, 94] width 136 height 150
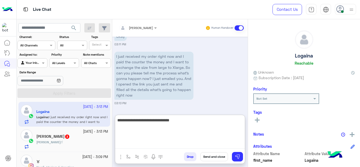
type textarea "**********"
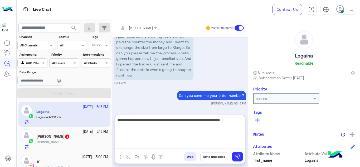
scroll to position [663, 0]
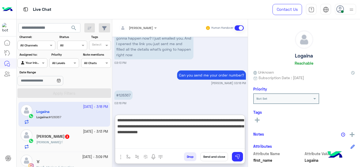
type textarea "**********"
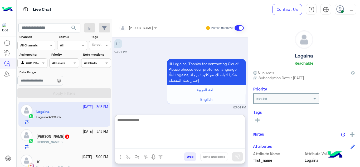
scroll to position [726, 0]
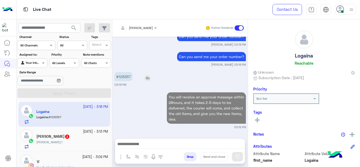
click at [127, 52] on div "[DATE] Hii 03:04 PM Hi Logaina, Thanks for contacting Cloud! Please choose your…" at bounding box center [180, 85] width 136 height 97
click at [127, 52] on div "Can you send me your order number? [PERSON_NAME] 03:18 PM" at bounding box center [180, 59] width 132 height 16
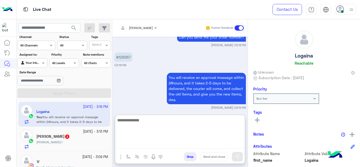
click at [145, 143] on textarea at bounding box center [180, 133] width 130 height 32
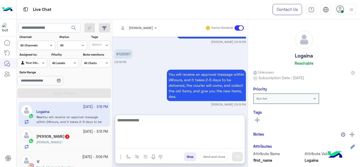
scroll to position [726, 0]
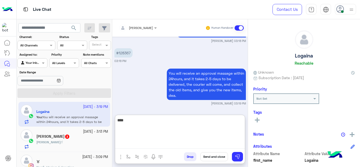
type textarea "*****"
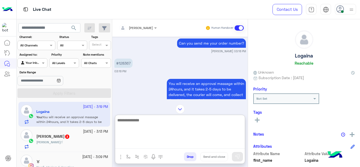
scroll to position [715, 0]
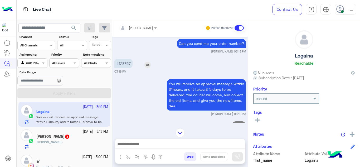
click at [124, 61] on p "#128367" at bounding box center [123, 63] width 18 height 9
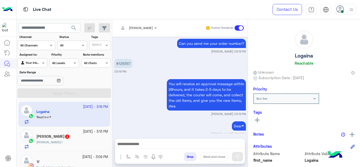
scroll to position [722, 0]
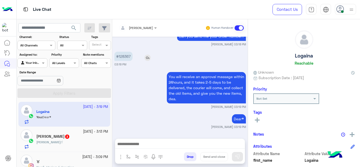
click at [123, 57] on p "#128367" at bounding box center [123, 56] width 18 height 9
copy p "128367"
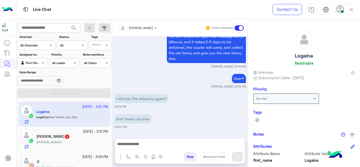
scroll to position [762, 0]
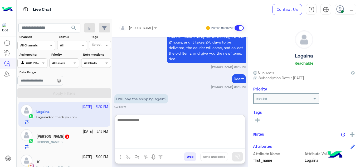
drag, startPoint x: 136, startPoint y: 142, endPoint x: 134, endPoint y: 89, distance: 52.8
click at [134, 89] on div "[PERSON_NAME] Human Handover [DATE] Hii 03:04 PM Hi Logaina, Thanks for contact…" at bounding box center [180, 94] width 136 height 150
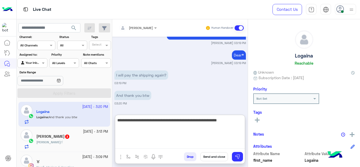
click at [196, 122] on textarea "**********" at bounding box center [180, 133] width 130 height 32
click at [171, 130] on textarea "**********" at bounding box center [180, 133] width 130 height 32
type textarea "**********"
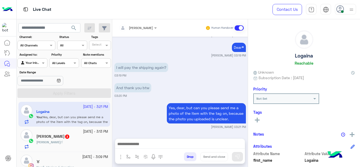
scroll to position [813, 0]
click at [82, 156] on small "[DATE] - 3:09 PM" at bounding box center [95, 157] width 26 height 5
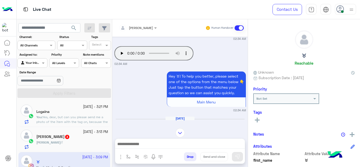
scroll to position [312, 0]
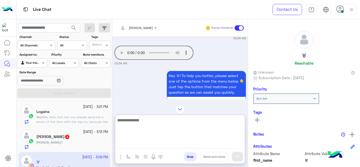
click at [168, 145] on textarea at bounding box center [180, 133] width 130 height 32
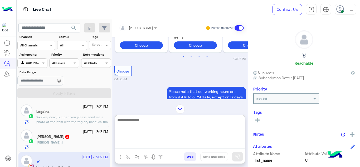
scroll to position [569, 0]
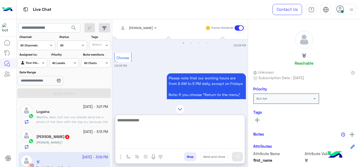
click at [138, 119] on textarea at bounding box center [180, 133] width 130 height 32
type textarea "*"
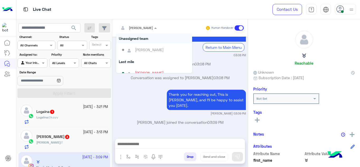
click at [144, 29] on div at bounding box center [137, 27] width 43 height 5
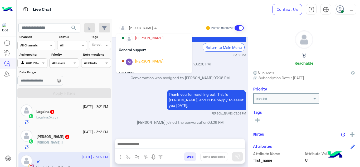
scroll to position [76, 0]
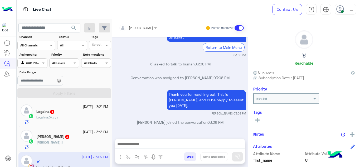
click at [160, 100] on div "Thank you for reaching out, This is [PERSON_NAME], and I’ll be happy to assist …" at bounding box center [180, 101] width 132 height 27
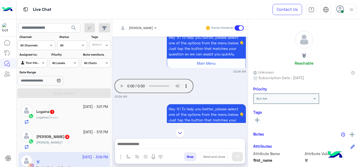
scroll to position [278, 0]
click at [84, 115] on div "Logaina : Okayy" at bounding box center [72, 119] width 72 height 9
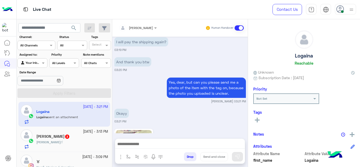
scroll to position [269, 0]
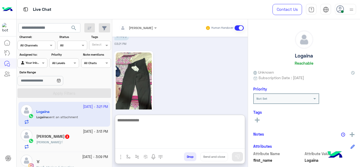
drag, startPoint x: 151, startPoint y: 144, endPoint x: 152, endPoint y: 98, distance: 46.2
click at [152, 98] on div "[PERSON_NAME] Human Handover [DATE] Okay 03:11 PM I just received my order righ…" at bounding box center [180, 94] width 136 height 150
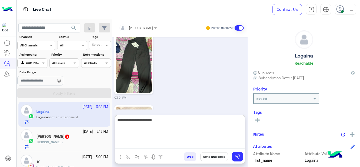
scroll to position [371, 0]
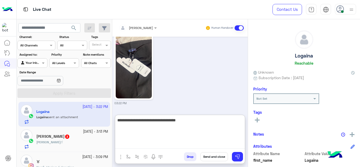
type textarea "**********"
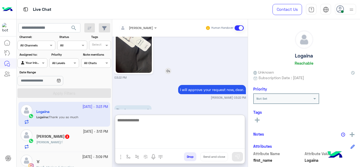
scroll to position [411, 0]
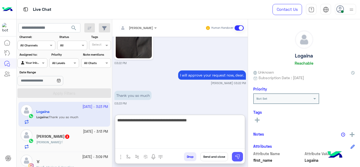
type textarea "**********"
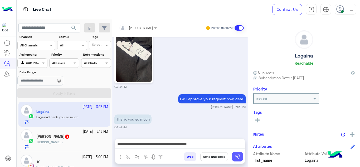
click at [238, 157] on img at bounding box center [237, 156] width 5 height 5
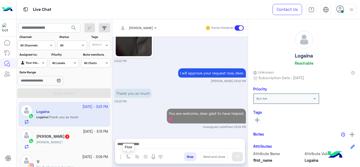
click at [128, 155] on img "button" at bounding box center [128, 157] width 4 height 4
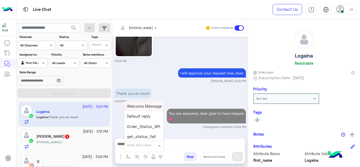
click at [133, 146] on input "text" at bounding box center [137, 144] width 21 height 5
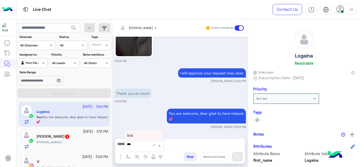
type input "****"
click at [139, 137] on div "link" at bounding box center [143, 136] width 39 height 10
type textarea "****"
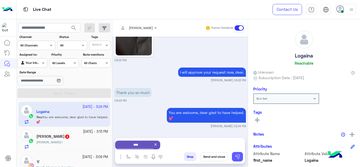
click at [238, 156] on img at bounding box center [237, 156] width 5 height 5
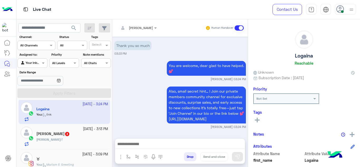
scroll to position [10, 0]
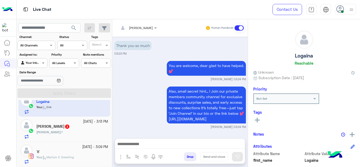
click at [76, 150] on div "♉︎" at bounding box center [72, 153] width 72 height 6
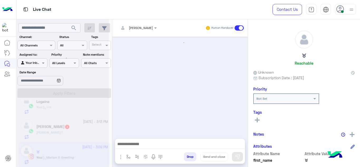
scroll to position [252, 0]
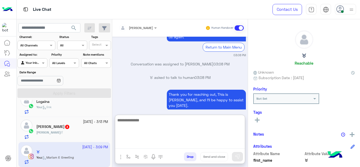
click at [131, 142] on textarea at bounding box center [180, 133] width 130 height 32
paste textarea "**********"
type textarea "**********"
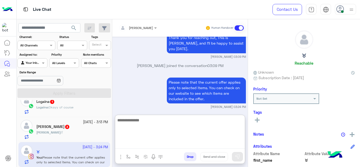
scroll to position [313, 0]
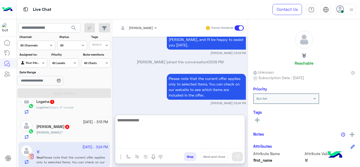
click at [132, 118] on textarea at bounding box center [180, 133] width 130 height 32
paste textarea "**********"
type textarea "**********"
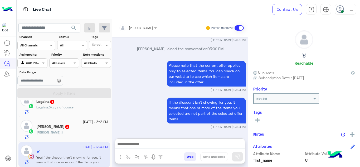
scroll to position [337, 0]
click at [86, 102] on div "Logaina 1" at bounding box center [72, 102] width 72 height 6
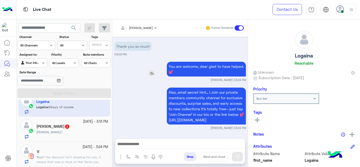
scroll to position [295, 0]
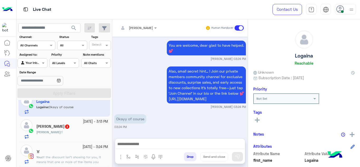
click at [254, 121] on button at bounding box center [257, 120] width 8 height 6
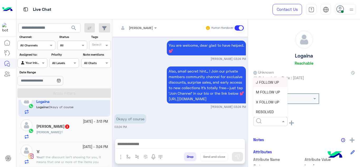
click at [267, 120] on input "text" at bounding box center [264, 120] width 16 height 5
click at [263, 108] on div "RESOLVED" at bounding box center [270, 112] width 34 height 10
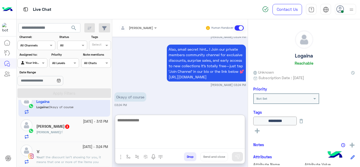
drag, startPoint x: 156, startPoint y: 145, endPoint x: 148, endPoint y: 112, distance: 33.6
click at [148, 112] on div "[PERSON_NAME] Human Handover [DATE] And thank you btw 03:20 PM Yes, dear, but c…" at bounding box center [180, 94] width 136 height 150
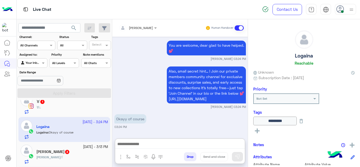
scroll to position [307, 0]
click at [97, 102] on div "♉︎ 1" at bounding box center [72, 102] width 72 height 6
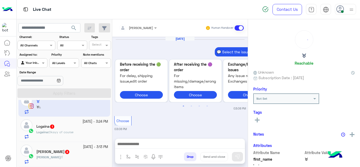
scroll to position [298, 0]
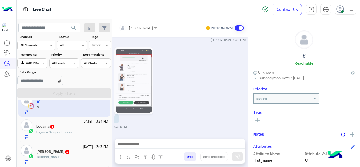
click at [144, 96] on img at bounding box center [134, 81] width 36 height 64
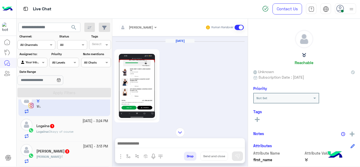
scroll to position [124, 0]
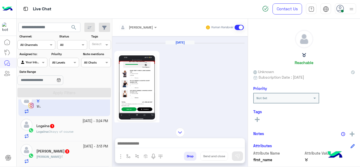
click at [144, 96] on img at bounding box center [137, 87] width 36 height 64
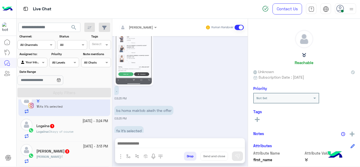
scroll to position [338, 0]
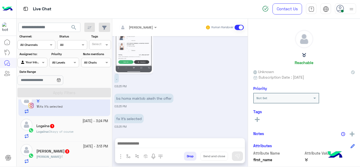
click at [74, 134] on div "Logaina : Okayy of course" at bounding box center [72, 133] width 72 height 9
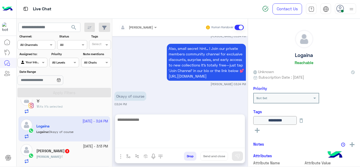
click at [130, 144] on textarea at bounding box center [180, 132] width 130 height 32
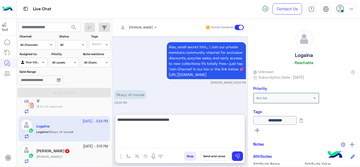
click at [202, 147] on textarea "**********" at bounding box center [180, 132] width 130 height 32
type textarea "**********"
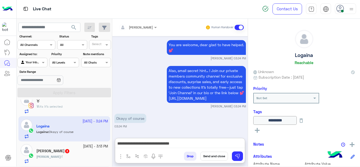
click at [216, 157] on button "Send and close" at bounding box center [214, 156] width 28 height 9
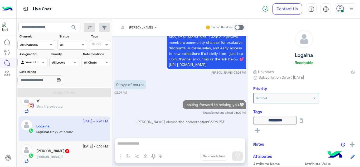
scroll to position [329, 0]
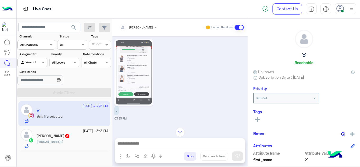
scroll to position [249, 0]
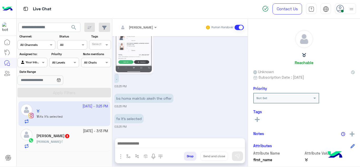
click at [148, 26] on div at bounding box center [137, 26] width 43 height 5
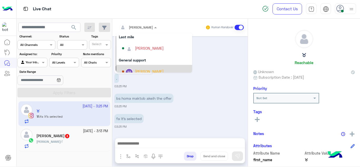
scroll to position [79, 0]
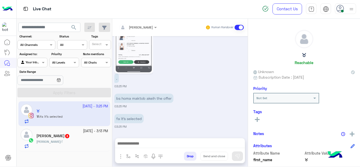
click at [194, 76] on div ". 03:25 PM" at bounding box center [180, 47] width 132 height 83
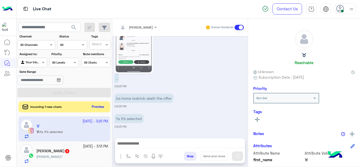
click at [99, 108] on button "Preview" at bounding box center [98, 106] width 16 height 7
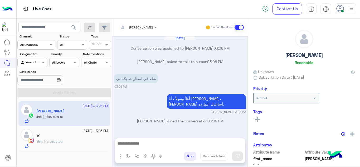
scroll to position [122, 0]
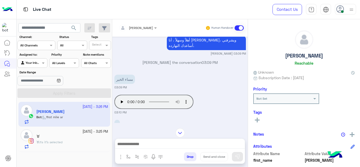
scroll to position [495, 0]
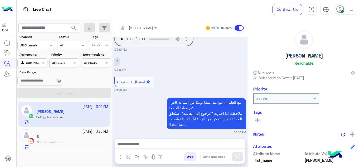
scroll to position [151, 0]
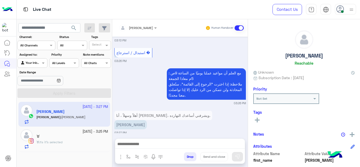
click at [86, 131] on small "[DATE] - 3:25 PM" at bounding box center [96, 131] width 26 height 5
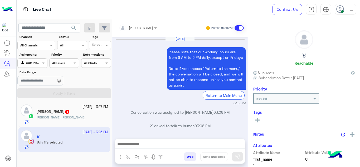
scroll to position [249, 0]
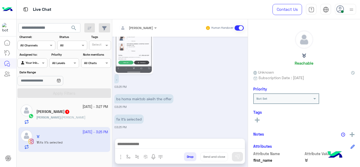
click at [176, 88] on small "03:25 PM" at bounding box center [180, 87] width 132 height 4
click at [146, 67] on img at bounding box center [134, 41] width 36 height 64
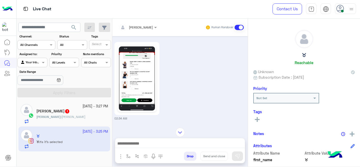
scroll to position [74, 0]
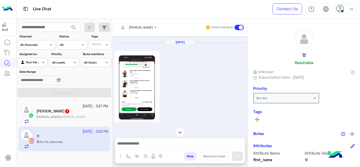
click at [144, 81] on img at bounding box center [137, 87] width 36 height 64
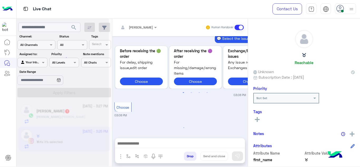
scroll to position [422, 0]
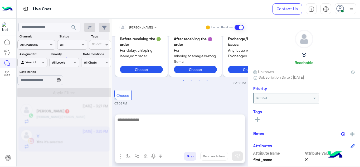
click at [139, 141] on textarea at bounding box center [180, 132] width 130 height 32
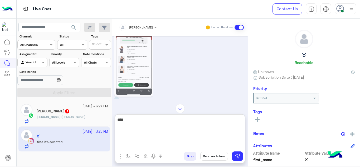
scroll to position [225, 0]
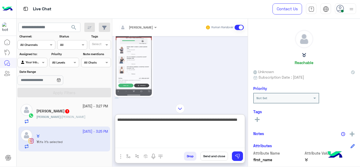
type textarea "**********"
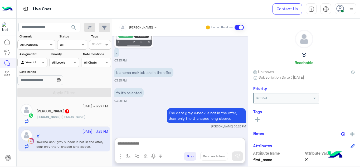
scroll to position [286, 0]
click at [91, 118] on div "[PERSON_NAME] : [PERSON_NAME]" at bounding box center [72, 118] width 72 height 9
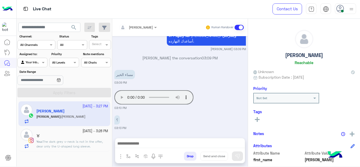
scroll to position [138, 0]
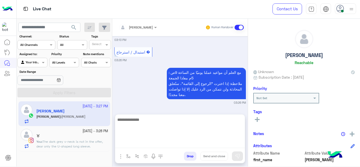
click at [139, 141] on textarea at bounding box center [180, 132] width 130 height 32
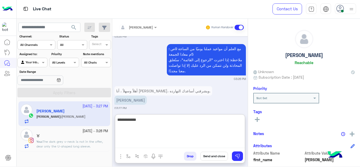
type textarea "**********"
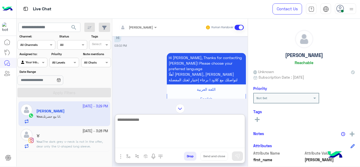
scroll to position [0, 0]
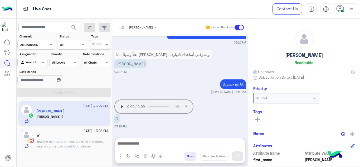
click at [123, 60] on div "[DATE] Hi 03:02 PM Hi [PERSON_NAME], Thanks for contacting Cloud! Please choose…" at bounding box center [180, 84] width 136 height 97
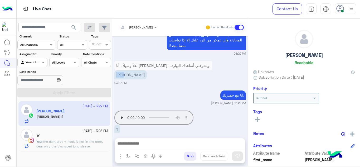
click at [123, 70] on p "[PERSON_NAME]" at bounding box center [130, 74] width 32 height 9
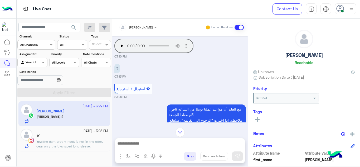
scroll to position [655, 0]
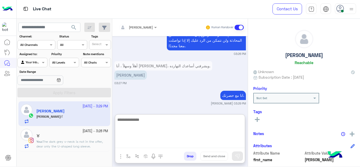
click at [146, 141] on textarea at bounding box center [180, 132] width 130 height 32
type textarea "**********"
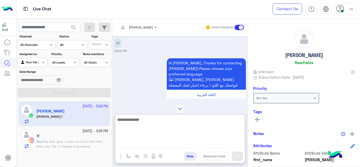
scroll to position [719, 0]
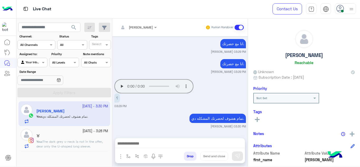
click at [90, 136] on div "♉︎" at bounding box center [72, 137] width 72 height 6
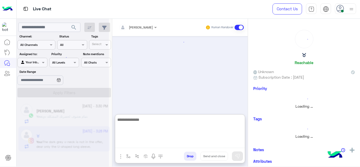
click at [129, 141] on textarea at bounding box center [180, 132] width 130 height 32
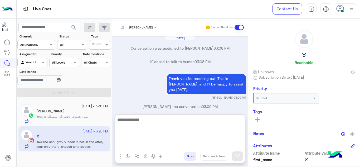
scroll to position [235, 0]
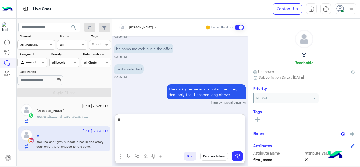
type textarea "*"
type textarea "**********"
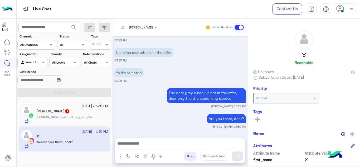
click at [77, 114] on div "Sally 1" at bounding box center [72, 112] width 72 height 6
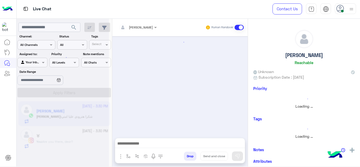
scroll to position [165, 0]
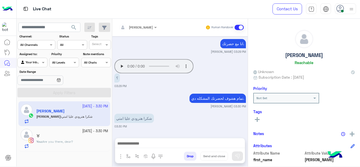
click at [285, 50] on div "[PERSON_NAME]" at bounding box center [304, 48] width 102 height 37
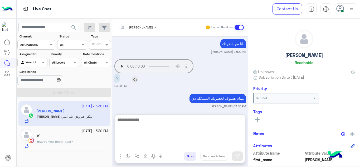
drag, startPoint x: 151, startPoint y: 142, endPoint x: 161, endPoint y: 78, distance: 64.5
click at [161, 78] on div "[PERSON_NAME] Human Handover [DATE] مساء الخير 03:09 PM Your browser does not s…" at bounding box center [180, 94] width 136 height 150
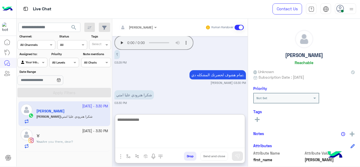
type textarea "*"
type textarea "**********"
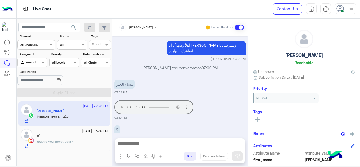
scroll to position [735, 0]
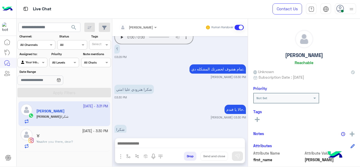
click at [230, 123] on div "شكرا 03:31 PM" at bounding box center [180, 131] width 132 height 16
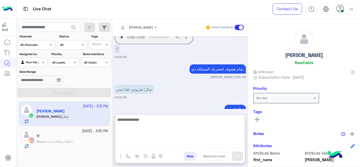
drag, startPoint x: 155, startPoint y: 142, endPoint x: 158, endPoint y: 92, distance: 49.9
click at [158, 92] on div "[PERSON_NAME] Human Handover [DATE] Hi 03:02 PM Hi [PERSON_NAME], Thanks for co…" at bounding box center [180, 94] width 136 height 150
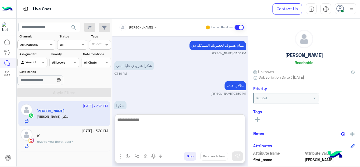
type textarea "*"
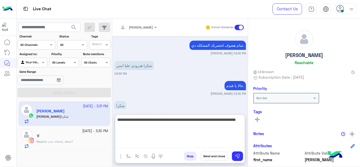
type textarea "**********"
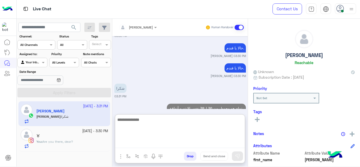
scroll to position [805, 0]
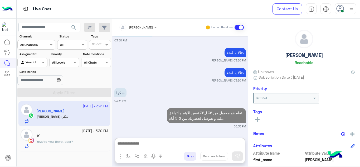
click at [94, 134] on div "♉︎" at bounding box center [72, 137] width 72 height 6
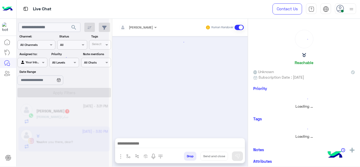
scroll to position [218, 0]
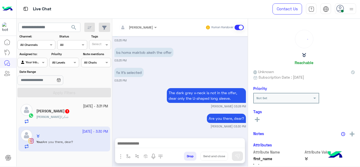
click at [84, 114] on div "[PERSON_NAME] : شكرا" at bounding box center [72, 118] width 72 height 9
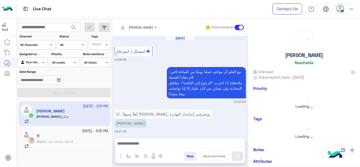
scroll to position [166, 0]
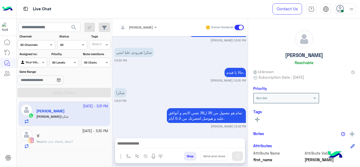
click at [76, 136] on div "♉︎" at bounding box center [72, 137] width 72 height 6
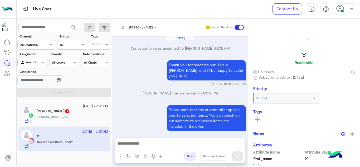
scroll to position [218, 0]
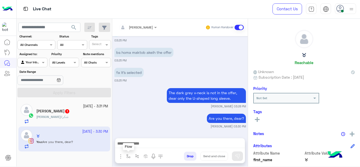
click at [126, 156] on img "button" at bounding box center [128, 156] width 4 height 4
click at [132, 146] on div "enter flow name" at bounding box center [139, 144] width 24 height 5
type input "*"
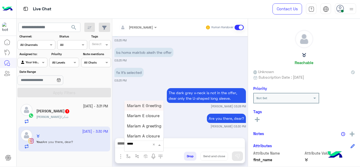
type input "******"
click at [147, 116] on span "Mariam E closure" at bounding box center [143, 115] width 32 height 5
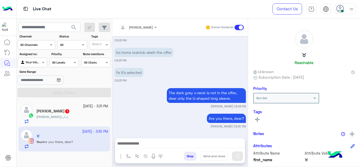
type textarea "**********"
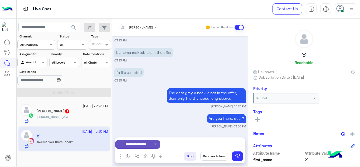
click at [216, 157] on button "Send and close" at bounding box center [214, 156] width 28 height 9
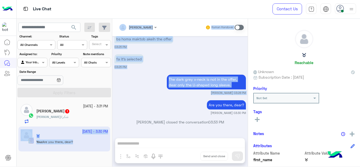
scroll to position [300, 0]
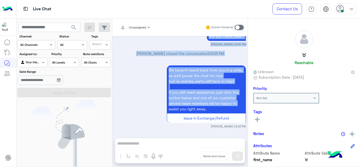
drag, startPoint x: 128, startPoint y: 109, endPoint x: 133, endPoint y: 112, distance: 5.4
click at [133, 112] on div "[DATE] Conversation was assigned to [PERSON_NAME] 03:08 PM Thank you for reachi…" at bounding box center [180, 84] width 136 height 97
click at [133, 112] on div "We haven’t heard back from you in a while, so we’ll pause the chat for now but …" at bounding box center [180, 96] width 132 height 64
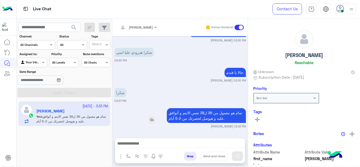
scroll to position [165, 0]
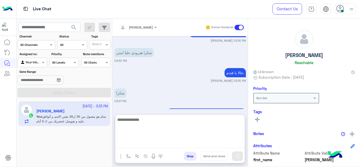
click at [138, 141] on textarea at bounding box center [180, 132] width 130 height 32
paste textarea "**********"
type textarea "**********"
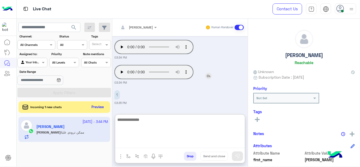
scroll to position [300, 0]
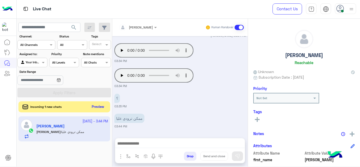
click at [94, 108] on button "Preview" at bounding box center [98, 106] width 16 height 7
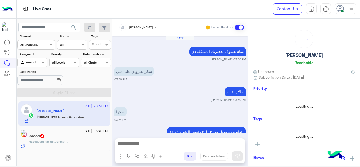
scroll to position [130, 0]
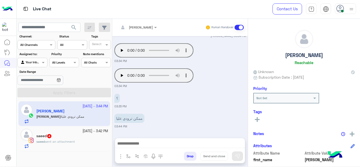
drag, startPoint x: 64, startPoint y: 140, endPoint x: 186, endPoint y: 112, distance: 124.9
click at [186, 112] on div "[DATE] تمام هشوف لحضرتك المشكله دي. [PERSON_NAME] 03:30 PM شكرا هترودي عليا امت…" at bounding box center [180, 84] width 136 height 97
click at [80, 140] on div "saeed sent an attachment" at bounding box center [72, 143] width 72 height 9
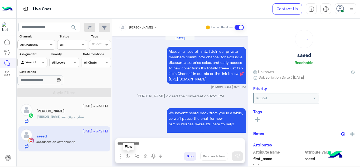
scroll to position [308, 0]
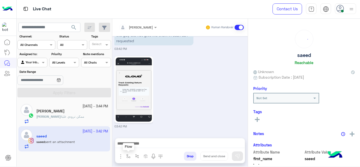
click at [128, 154] on img "button" at bounding box center [128, 156] width 4 height 4
click at [133, 147] on div "enter flow name" at bounding box center [139, 144] width 24 height 5
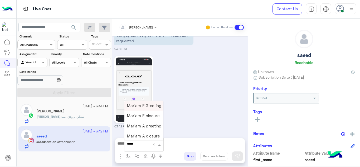
type input "******"
click at [154, 105] on span "Mariam E Greeting" at bounding box center [144, 105] width 34 height 5
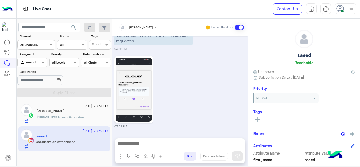
type textarea "**********"
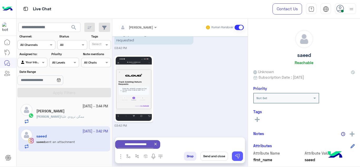
click at [237, 152] on button at bounding box center [237, 155] width 11 height 9
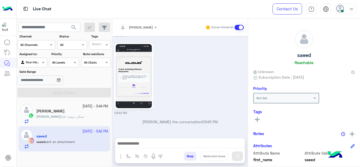
scroll to position [353, 0]
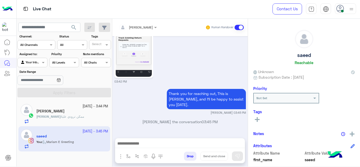
click at [89, 114] on div "Sally" at bounding box center [72, 112] width 72 height 6
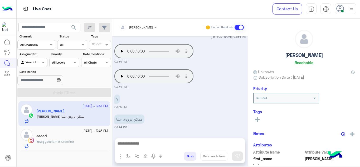
scroll to position [129, 0]
click at [56, 140] on span "Mariam E Greeting" at bounding box center [57, 141] width 31 height 4
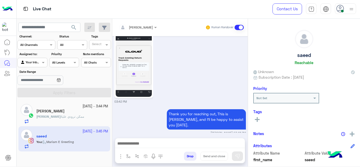
scroll to position [254, 0]
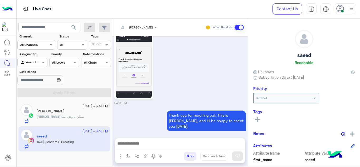
click at [86, 116] on div "Sally : ممكن ترودي عليا" at bounding box center [72, 118] width 72 height 9
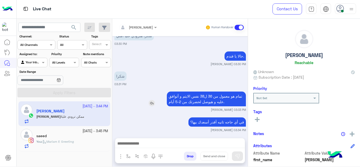
scroll to position [129, 0]
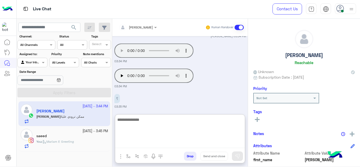
drag, startPoint x: 149, startPoint y: 147, endPoint x: 177, endPoint y: 97, distance: 57.5
click at [177, 97] on div "Mariam Ahmed Human Handover Sep 27, 2025 تمام هشوف لحضرتك المشكله دي. Mariam Ah…" at bounding box center [180, 94] width 136 height 150
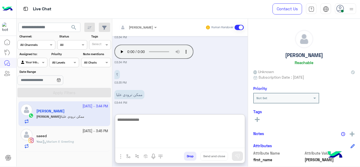
scroll to position [153, 0]
type textarea "*"
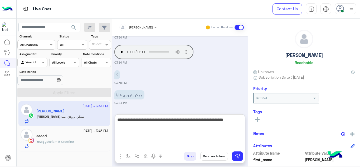
type textarea "**********"
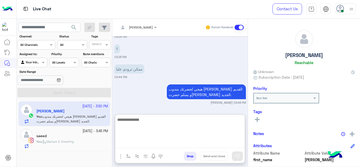
scroll to position [199, 0]
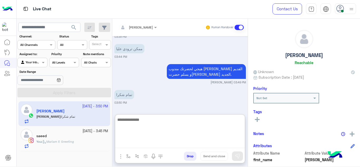
paste textarea "**********"
type textarea "**********"
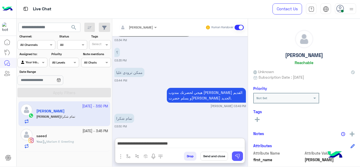
click at [235, 158] on img at bounding box center [237, 155] width 5 height 5
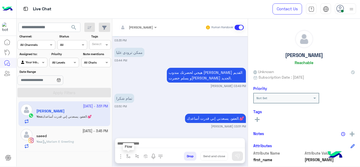
click at [126, 154] on button "button" at bounding box center [128, 156] width 9 height 9
click at [133, 145] on input "text" at bounding box center [137, 143] width 21 height 5
type input "*"
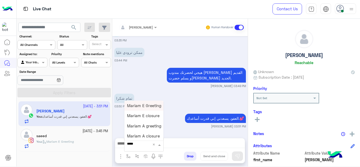
type input "******"
click at [149, 134] on span "Mariam A closure" at bounding box center [143, 136] width 33 height 5
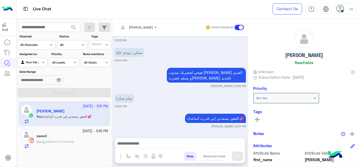
type textarea "**********"
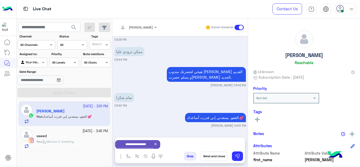
click at [211, 155] on button "Send and close" at bounding box center [214, 156] width 28 height 9
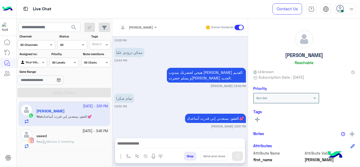
scroll to position [209, 0]
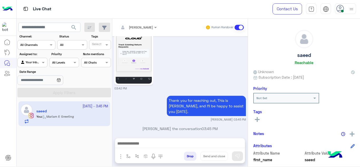
scroll to position [542, 0]
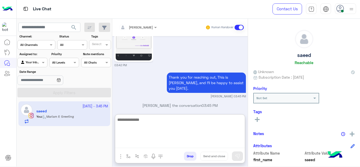
click at [133, 143] on textarea at bounding box center [180, 132] width 130 height 32
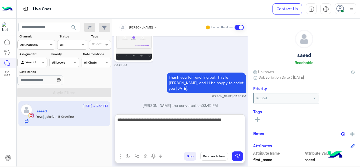
type textarea "**********"
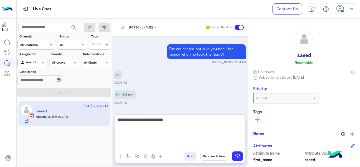
scroll to position [287, 0]
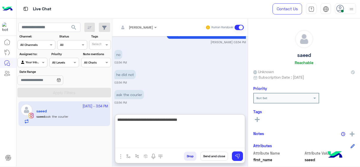
type textarea "**********"
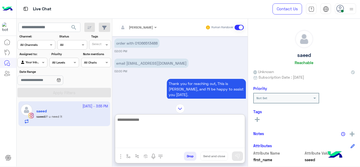
scroll to position [258, 0]
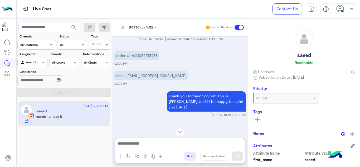
click at [149, 55] on p "order with 01066513488" at bounding box center [136, 55] width 45 height 9
copy p "01066513488"
click at [141, 95] on div "Thank you for reaching out, This is Mariam, and I’ll be happy to assist you tod…" at bounding box center [180, 103] width 132 height 27
click at [181, 134] on img at bounding box center [180, 132] width 9 height 9
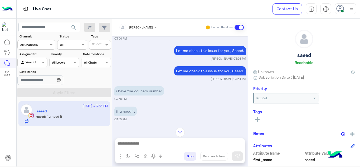
scroll to position [1274, 0]
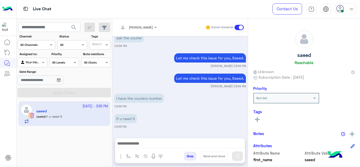
click at [120, 75] on div "Let me check this issue for you, Saeed. Mariam Ahmed 03:54 PM" at bounding box center [180, 80] width 132 height 16
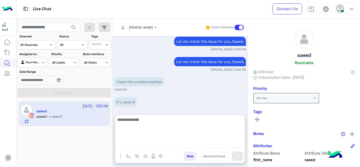
drag, startPoint x: 147, startPoint y: 147, endPoint x: 150, endPoint y: 72, distance: 74.7
click at [150, 72] on div "Mariam Ahmed Human Handover Sep 21, 2025 Can I help you with anything? Yasmin R…" at bounding box center [180, 94] width 136 height 150
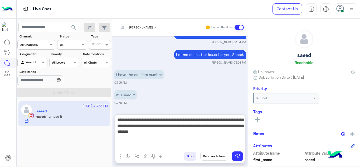
click at [142, 132] on textarea "**********" at bounding box center [180, 132] width 130 height 32
click at [201, 131] on textarea "**********" at bounding box center [180, 132] width 130 height 32
type textarea "**********"
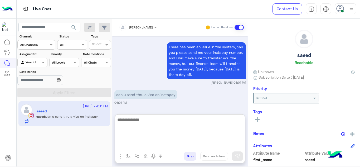
scroll to position [1386, 0]
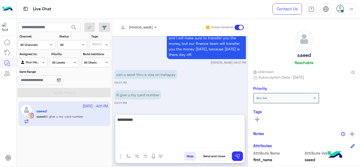
type textarea "**********"
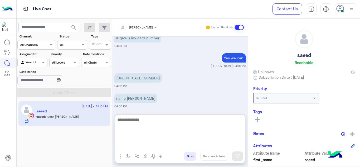
scroll to position [1446, 0]
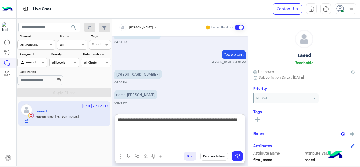
type textarea "**********"
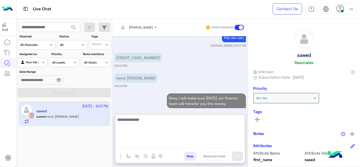
scroll to position [1472, 0]
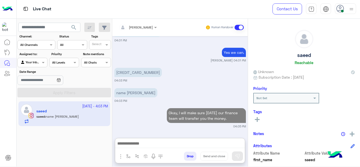
click at [141, 68] on p "5484467900521886" at bounding box center [137, 72] width 47 height 9
click at [141, 49] on div "Sep 21, 2025 Can I help you with anything? Yasmin Ragaa 10:07 AM thank you 10:0…" at bounding box center [180, 84] width 136 height 97
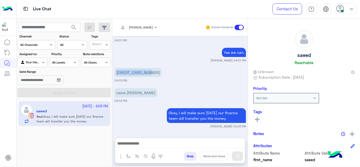
copy p "5484467900521886"
drag, startPoint x: 183, startPoint y: 37, endPoint x: 215, endPoint y: -21, distance: 66.1
click at [215, 0] on html "Live Chat Contact Us Help Center عربي English search Channel: Channel All Chann…" at bounding box center [180, 83] width 360 height 167
click at [147, 84] on div "Sep 21, 2025 Can I help you with anything? Yasmin Ragaa 10:07 AM thank you 10:0…" at bounding box center [180, 84] width 136 height 97
click at [135, 92] on p "name mahmoud" at bounding box center [135, 92] width 43 height 9
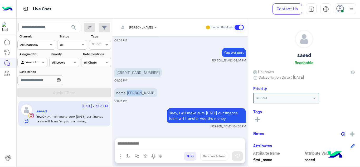
click at [135, 92] on p "name mahmoud" at bounding box center [135, 92] width 43 height 9
copy p "mahmoud"
click at [145, 109] on div "Okay, I will make sure tomorrow our finance team will transfer you the money. M…" at bounding box center [180, 118] width 132 height 22
click at [130, 156] on img "button" at bounding box center [128, 156] width 4 height 4
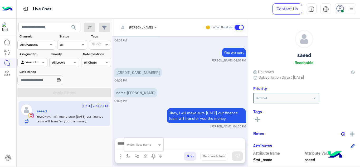
click at [140, 124] on small "Mariam Ahmed 04:05 PM" at bounding box center [180, 126] width 132 height 4
click at [129, 153] on button "button" at bounding box center [128, 156] width 9 height 9
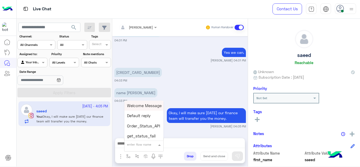
click at [132, 146] on div "enter flow name" at bounding box center [139, 144] width 24 height 5
type input "******"
click at [146, 113] on div "Mariam E closure" at bounding box center [143, 116] width 39 height 10
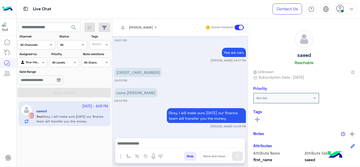
type textarea "**********"
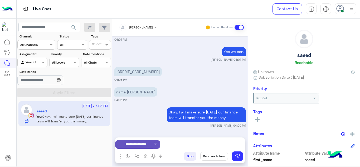
click at [214, 155] on button "Send and close" at bounding box center [214, 156] width 28 height 9
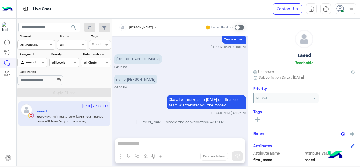
scroll to position [1530, 0]
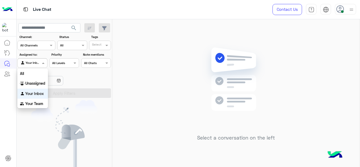
click at [44, 61] on span at bounding box center [44, 63] width 7 height 6
click at [35, 81] on b "Unassigned" at bounding box center [35, 83] width 20 height 4
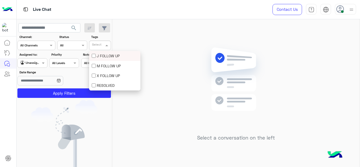
click at [101, 47] on input "text" at bounding box center [97, 46] width 11 height 5
click at [97, 65] on div "M FOLLOW UP" at bounding box center [115, 66] width 46 height 6
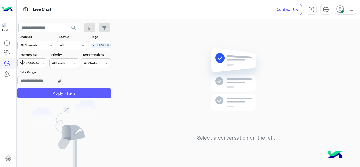
click at [89, 91] on button "Apply Filters" at bounding box center [64, 92] width 94 height 9
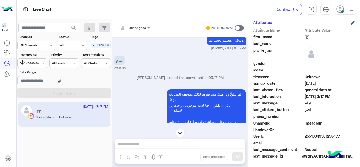
scroll to position [936, 0]
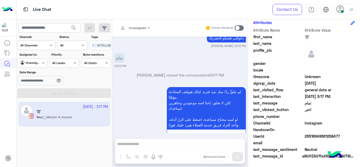
click at [124, 74] on p "[PERSON_NAME] closed the conversation 03:17 PM" at bounding box center [180, 75] width 132 height 6
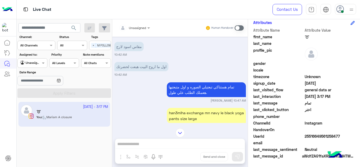
scroll to position [153, 0]
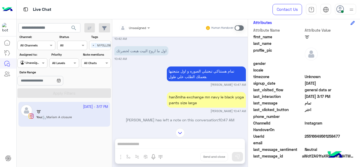
click at [303, 137] on div "UserId 25516649561258477" at bounding box center [304, 136] width 102 height 7
copy span "25516649561258477"
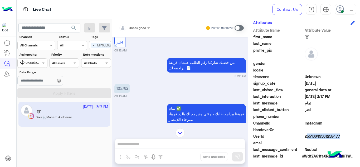
scroll to position [174, 0]
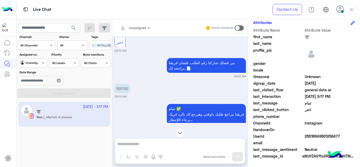
click at [119, 88] on p "125782" at bounding box center [122, 88] width 16 height 9
click at [129, 79] on div "[DATE] 125782 02:45 AM تمام ✅ فريقنا بيراجع طلبك دلوقتي وهيرجع لك بالرد قريبًا،…" at bounding box center [180, 80] width 136 height 86
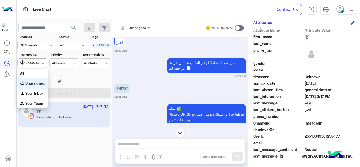
drag, startPoint x: 34, startPoint y: 64, endPoint x: 38, endPoint y: 91, distance: 26.9
click at [38, 91] on body "Live Chat Contact Us Help Center عربي English search Channel: Channel All Chann…" at bounding box center [180, 83] width 360 height 167
click at [38, 91] on b "Your Inbox" at bounding box center [34, 93] width 18 height 4
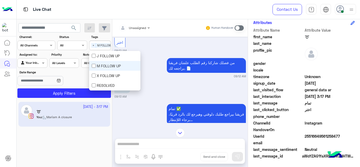
scroll to position [0, 13]
click at [94, 43] on div "Select × M FOLLOW UP" at bounding box center [92, 45] width 30 height 7
click at [96, 63] on div "M FOLLOW UP" at bounding box center [115, 66] width 46 height 6
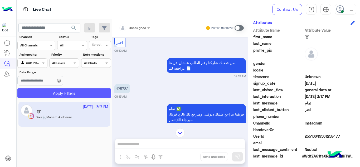
click at [79, 90] on button "Apply Filters" at bounding box center [64, 92] width 94 height 9
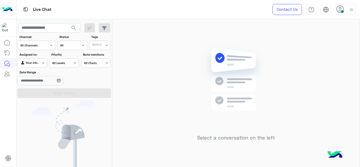
click at [140, 84] on div "Select a conversation on the left" at bounding box center [236, 94] width 248 height 150
click at [344, 11] on icon at bounding box center [340, 9] width 8 height 8
